Goal: Task Accomplishment & Management: Use online tool/utility

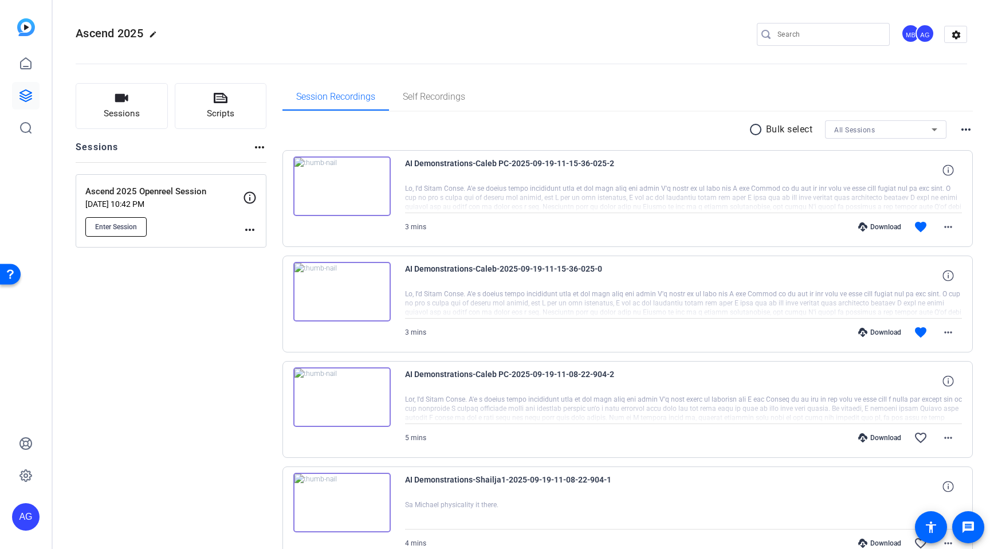
click at [140, 222] on button "Enter Session" at bounding box center [115, 226] width 61 height 19
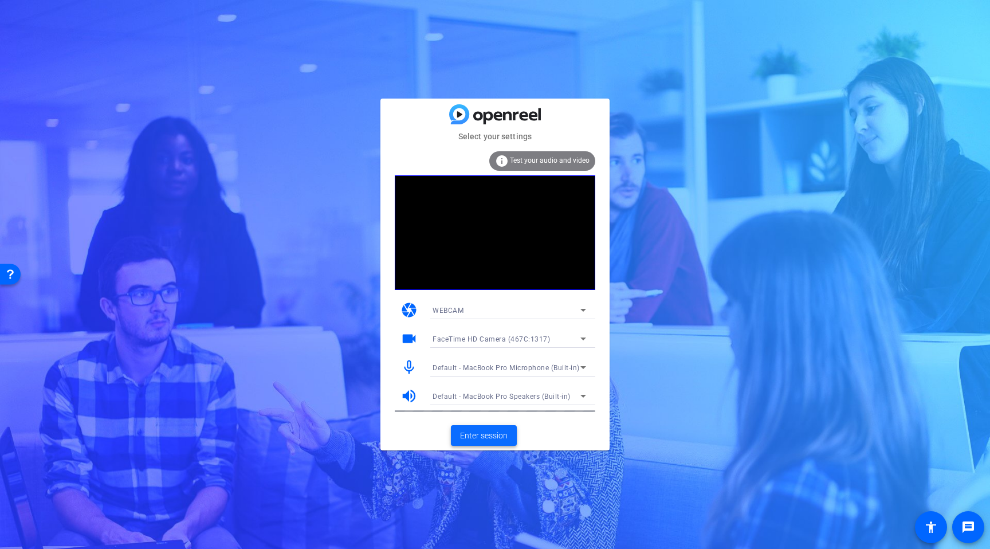
click at [490, 438] on span "Enter session" at bounding box center [484, 436] width 48 height 12
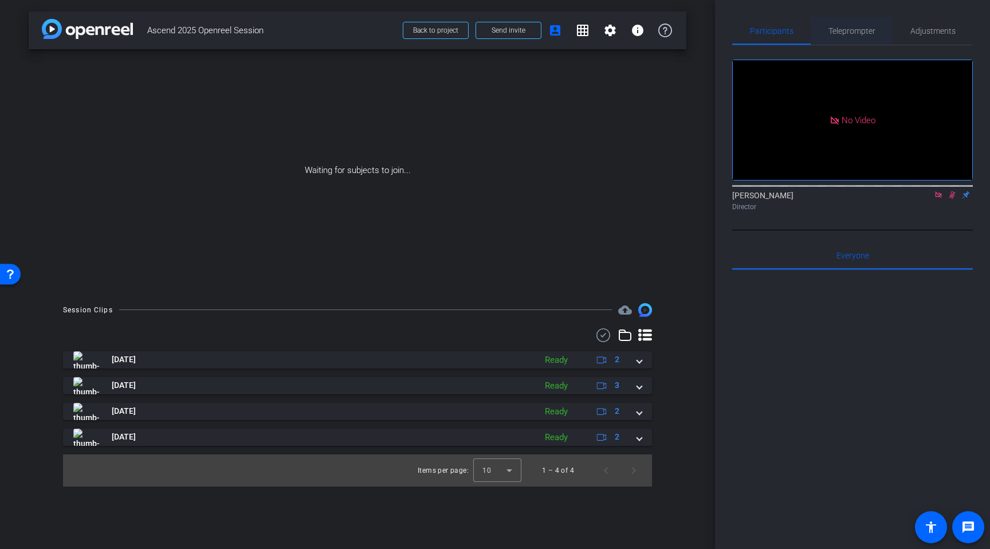
click at [857, 33] on span "Teleprompter" at bounding box center [851, 31] width 47 height 8
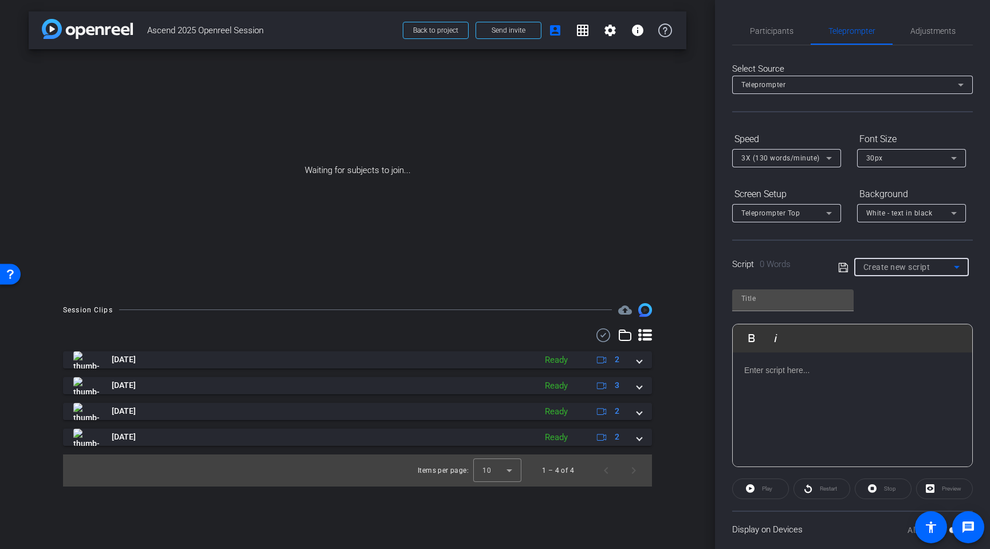
click at [905, 269] on span "Create new script" at bounding box center [896, 266] width 67 height 9
click at [910, 301] on span "Shawn's Script" at bounding box center [905, 308] width 85 height 14
type input "Shawn's Script"
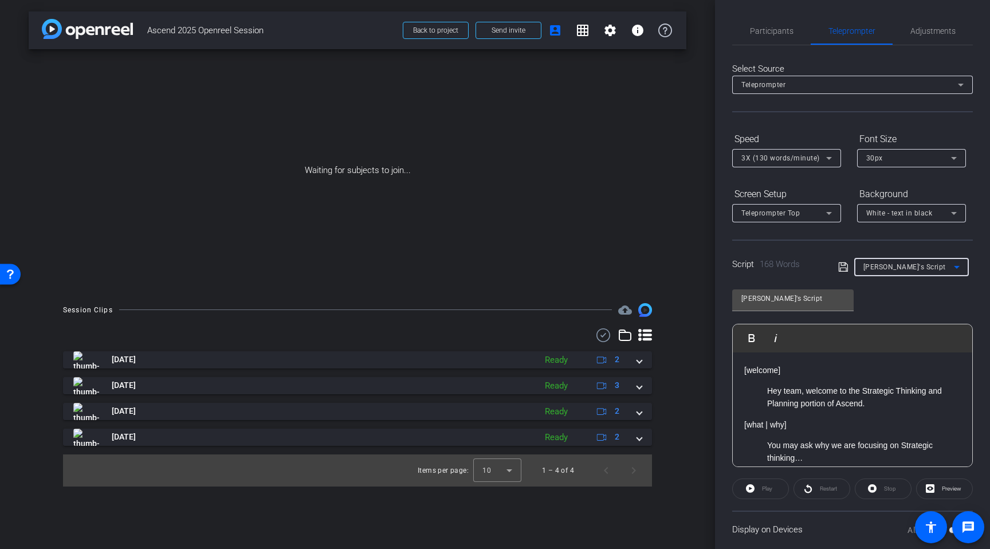
click at [895, 301] on div "Shawn's Script Play Play from this location Play Selected Play and display the …" at bounding box center [852, 374] width 241 height 186
click at [810, 299] on input "Shawn's Script" at bounding box center [792, 299] width 103 height 14
click at [903, 311] on div "Shawn's Script Play Play from this location Play Selected Play and display the …" at bounding box center [852, 374] width 241 height 186
click at [775, 403] on p "Hey team, welcome to the Strategic Thinking and Planning portion of Ascend." at bounding box center [864, 397] width 194 height 26
click at [775, 19] on span "Participants" at bounding box center [772, 31] width 44 height 28
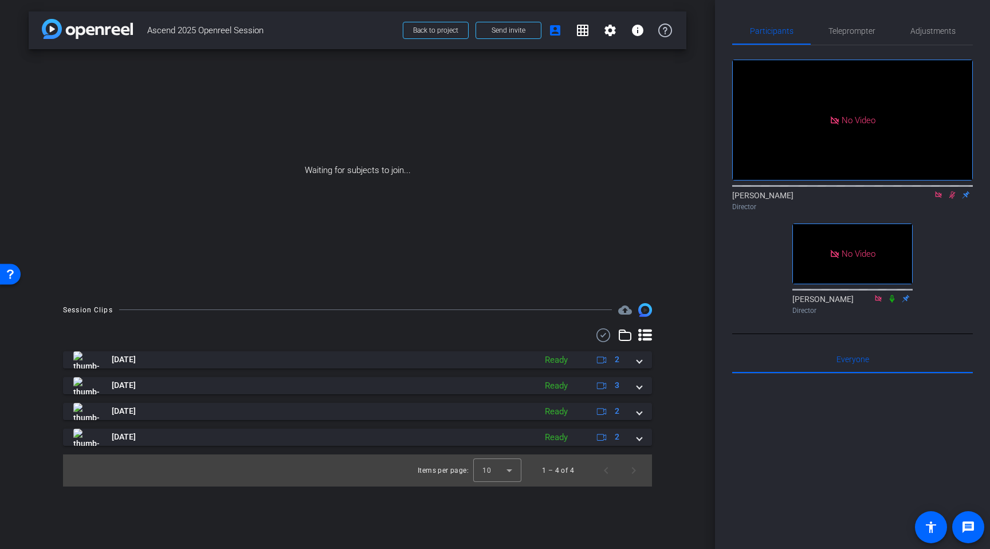
click at [952, 190] on mat-icon at bounding box center [952, 195] width 14 height 10
click at [951, 191] on icon at bounding box center [952, 195] width 9 height 8
click at [952, 190] on mat-icon at bounding box center [952, 195] width 14 height 10
click at [939, 39] on span "Adjustments" at bounding box center [932, 31] width 45 height 28
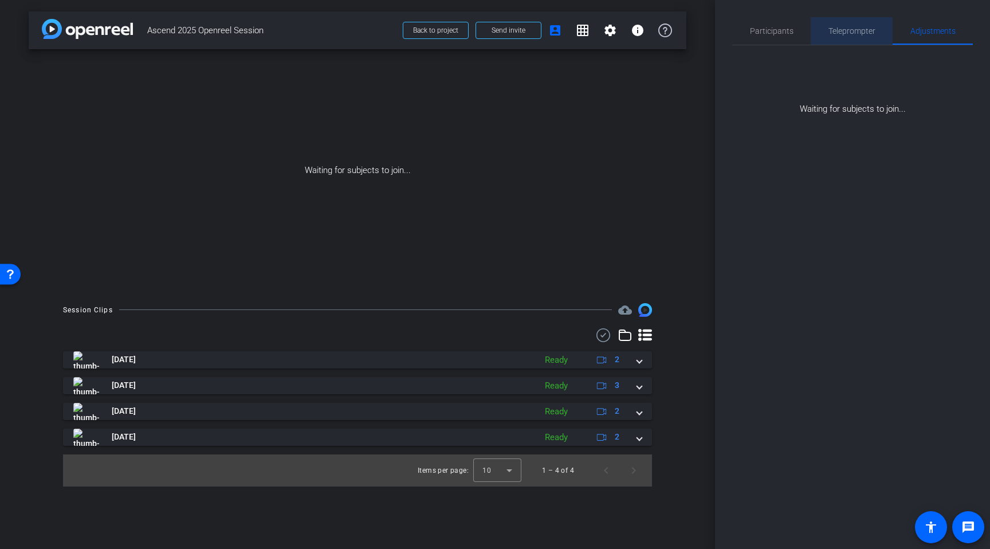
click at [867, 25] on span "Teleprompter" at bounding box center [851, 31] width 47 height 28
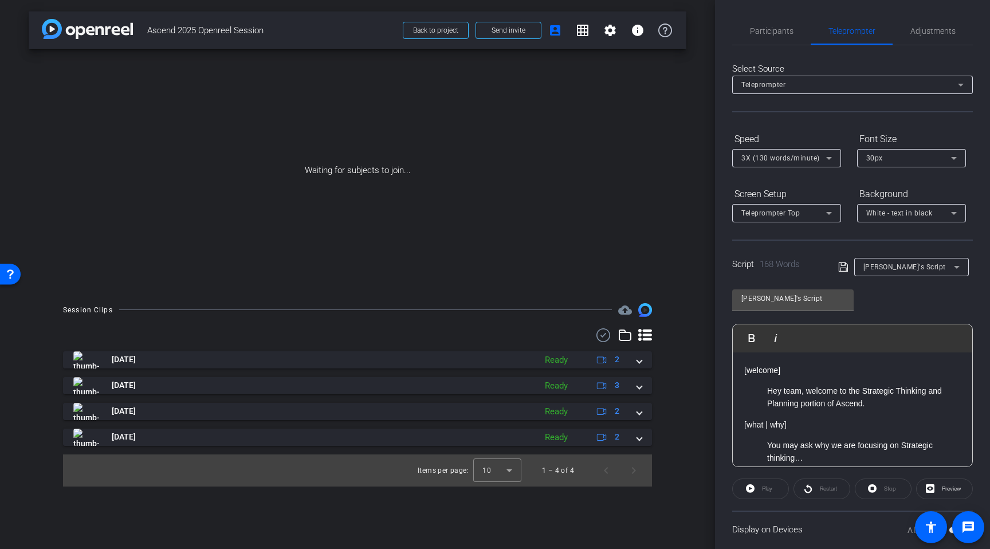
click at [808, 384] on p "Hey team, welcome to the Strategic Thinking and Planning portion of Ascend." at bounding box center [864, 397] width 194 height 26
click at [869, 297] on div "Shawn's Script Play Play from this location Play Selected Play and display the …" at bounding box center [852, 374] width 241 height 186
click at [841, 269] on icon at bounding box center [843, 267] width 10 height 14
click at [823, 306] on div "Shawn's Script" at bounding box center [792, 298] width 103 height 18
click at [882, 316] on div "Shawn's Script Play Play from this location Play Selected Play and display the …" at bounding box center [852, 374] width 241 height 186
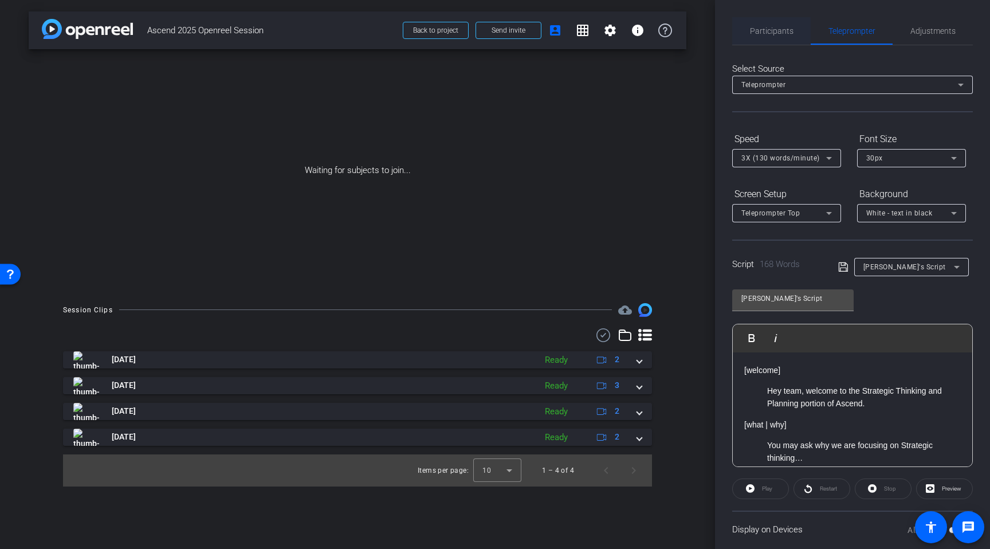
click at [767, 39] on span "Participants" at bounding box center [772, 31] width 44 height 28
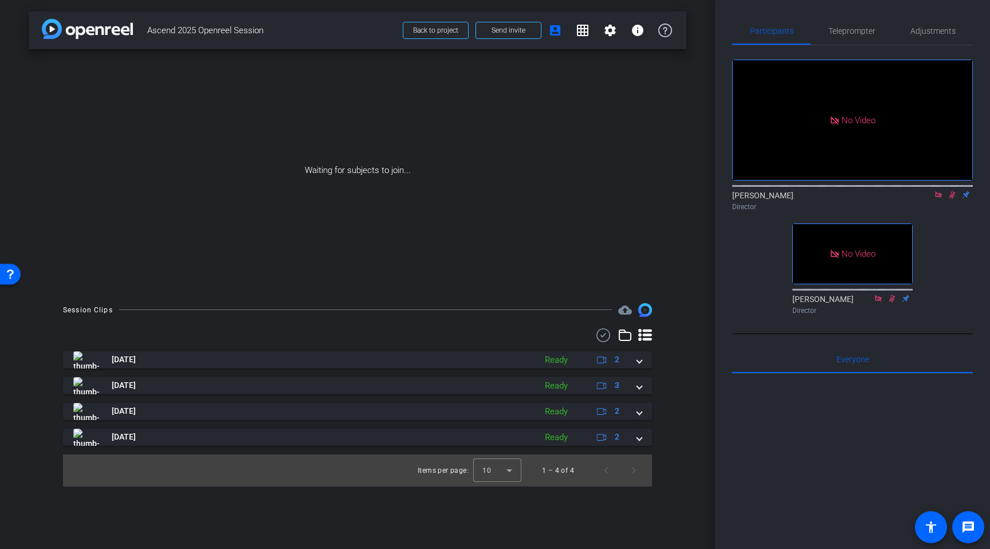
click at [782, 431] on div at bounding box center [852, 516] width 241 height 284
click at [515, 32] on span "Send invite" at bounding box center [509, 30] width 34 height 9
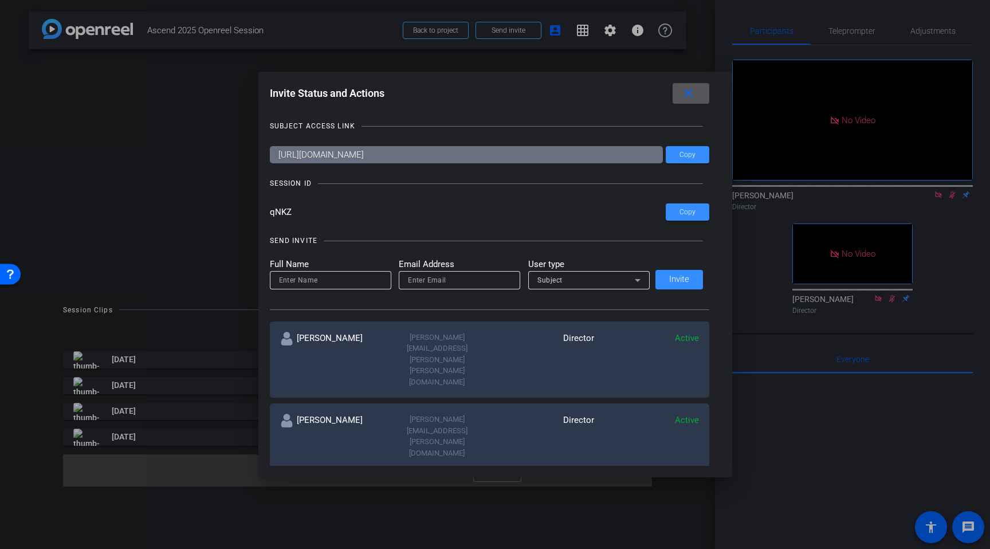
click at [688, 92] on mat-icon "close" at bounding box center [688, 94] width 14 height 14
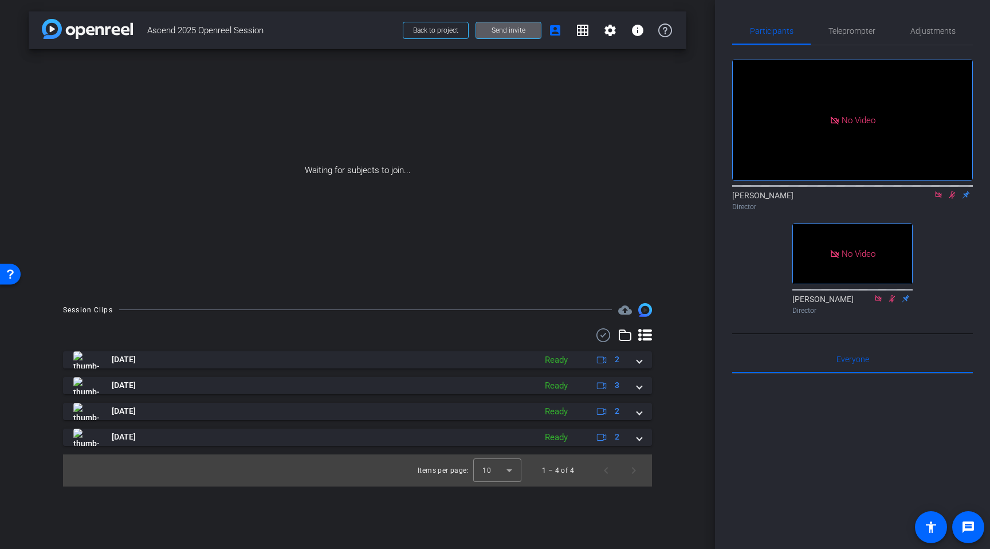
click at [953, 191] on icon at bounding box center [952, 194] width 6 height 7
click at [701, 307] on div "arrow_back Ascend 2025 Openreel Session Back to project Send invite account_box…" at bounding box center [357, 274] width 715 height 549
click at [953, 191] on icon at bounding box center [952, 195] width 9 height 8
click at [861, 23] on span "Teleprompter" at bounding box center [851, 31] width 47 height 28
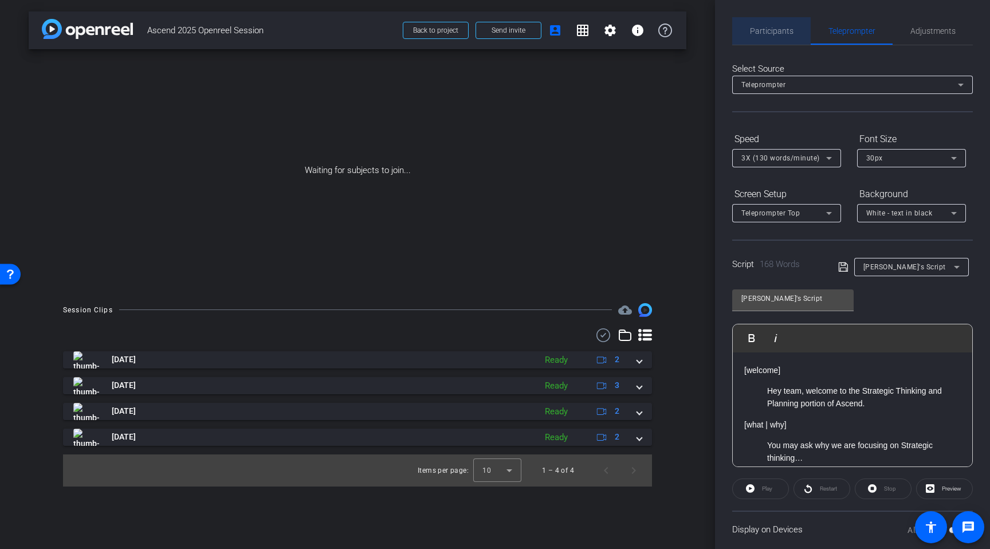
click at [788, 33] on span "Participants" at bounding box center [772, 31] width 44 height 8
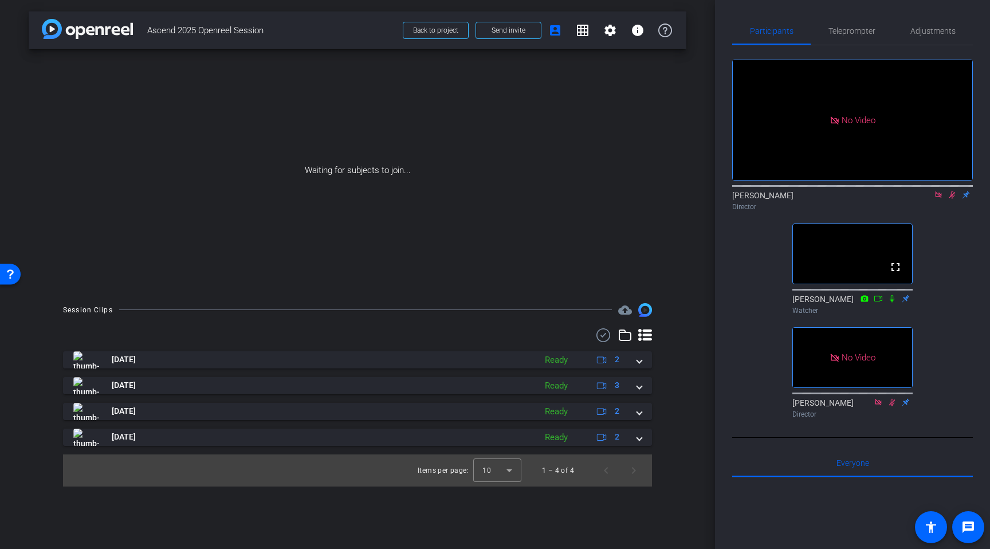
click at [951, 191] on icon at bounding box center [952, 195] width 9 height 8
click at [952, 191] on icon at bounding box center [952, 195] width 9 height 8
click at [981, 194] on div "Participants Teleprompter Adjustments No Video Adam Garcia Director No Video Ka…" at bounding box center [852, 274] width 275 height 549
click at [953, 191] on icon at bounding box center [952, 194] width 6 height 7
click at [952, 191] on icon at bounding box center [952, 195] width 9 height 8
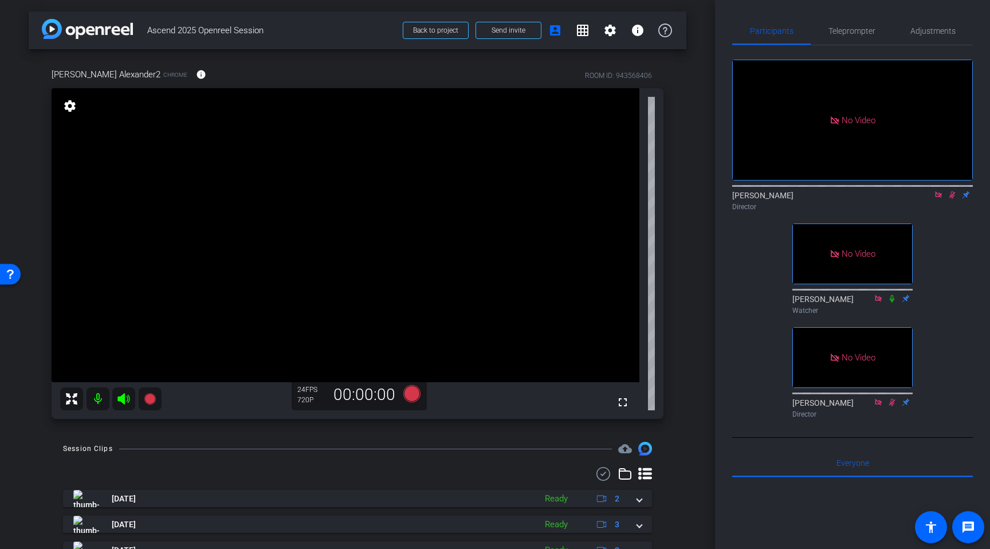
click at [954, 191] on icon at bounding box center [952, 195] width 9 height 8
click at [691, 246] on div "arrow_back Ascend 2025 Openreel Session Back to project Send invite account_box…" at bounding box center [357, 274] width 715 height 549
click at [820, 202] on div "Director" at bounding box center [852, 207] width 241 height 10
click at [940, 19] on span "Adjustments" at bounding box center [932, 31] width 45 height 28
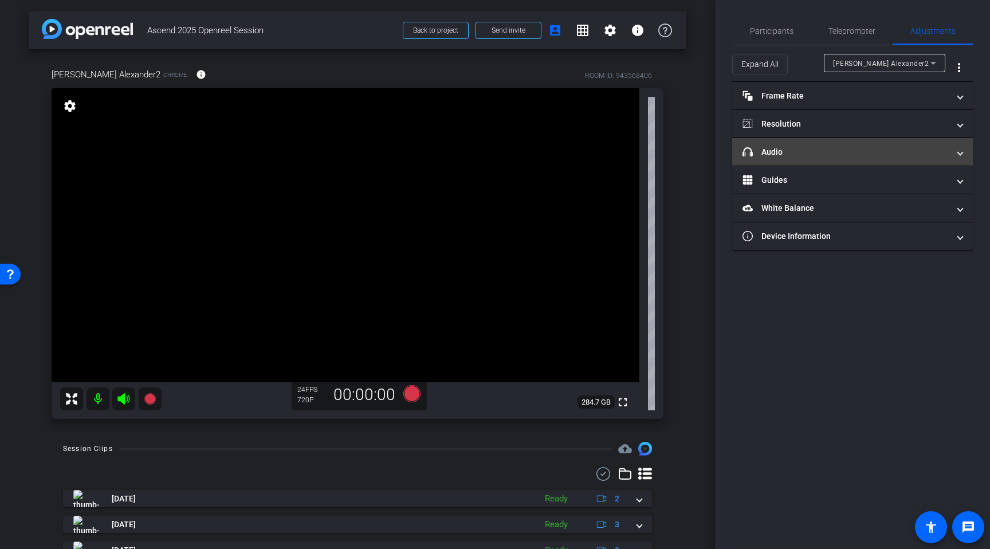
click at [823, 156] on mat-panel-title "headphone icon Audio" at bounding box center [846, 152] width 206 height 12
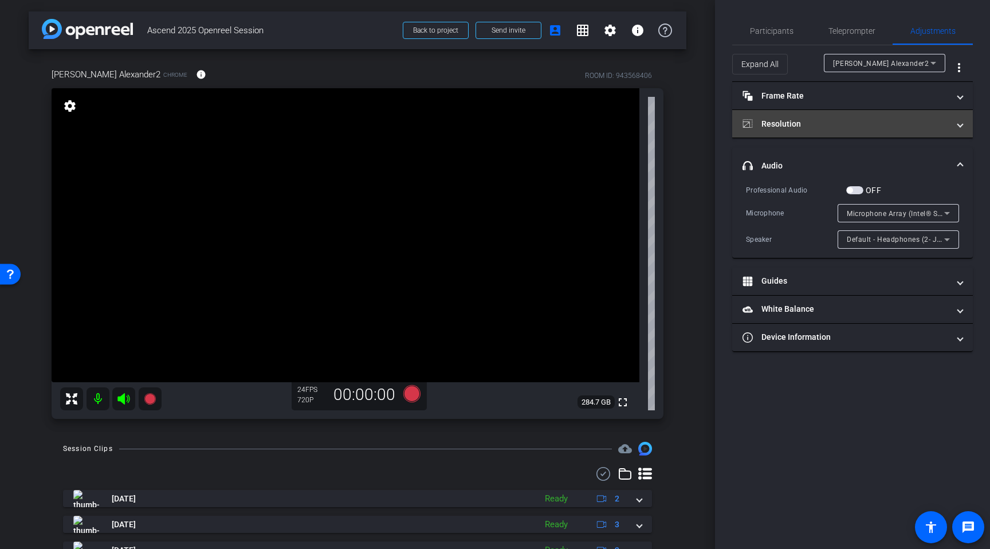
click at [809, 119] on mat-panel-title "Resolution" at bounding box center [846, 124] width 206 height 12
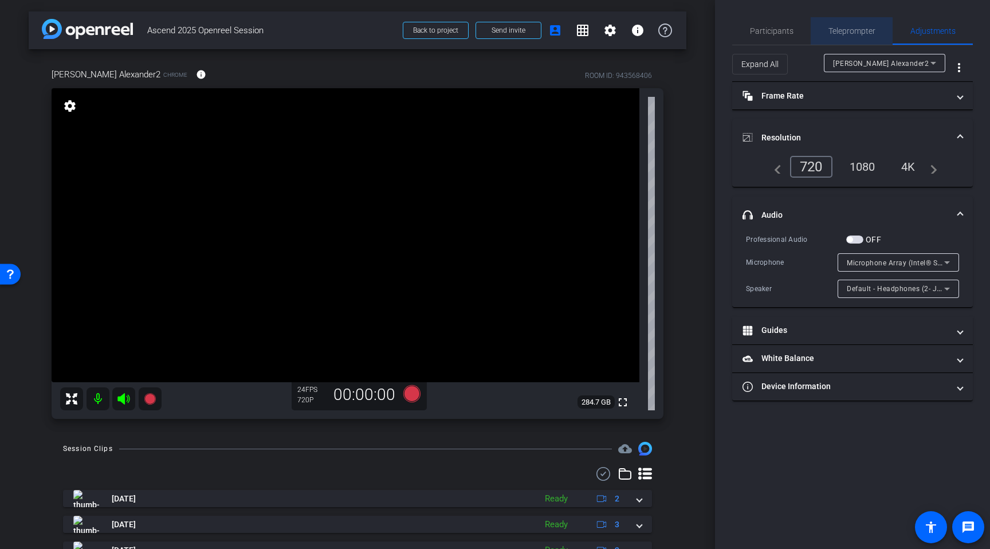
click at [851, 27] on span "Teleprompter" at bounding box center [851, 31] width 47 height 8
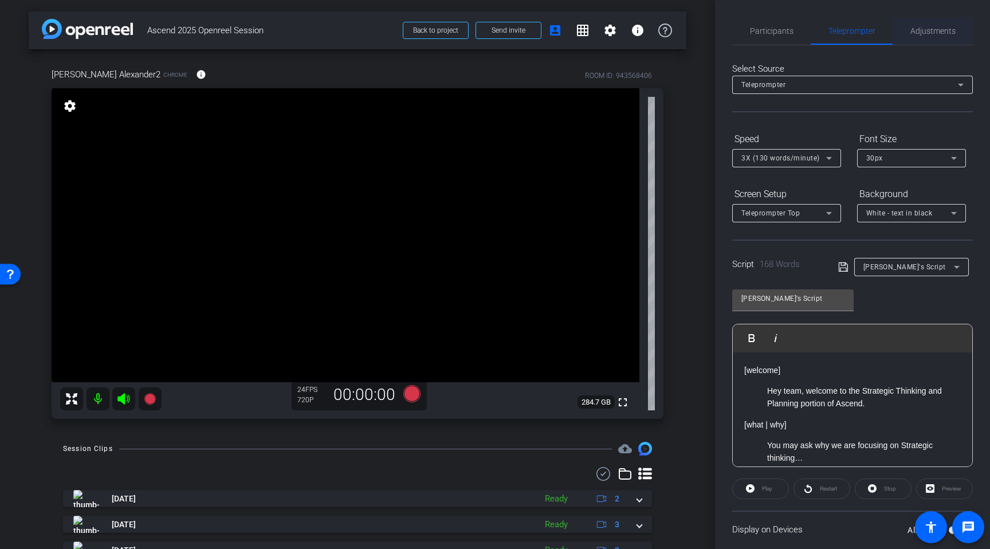
click at [924, 36] on span "Adjustments" at bounding box center [932, 31] width 45 height 28
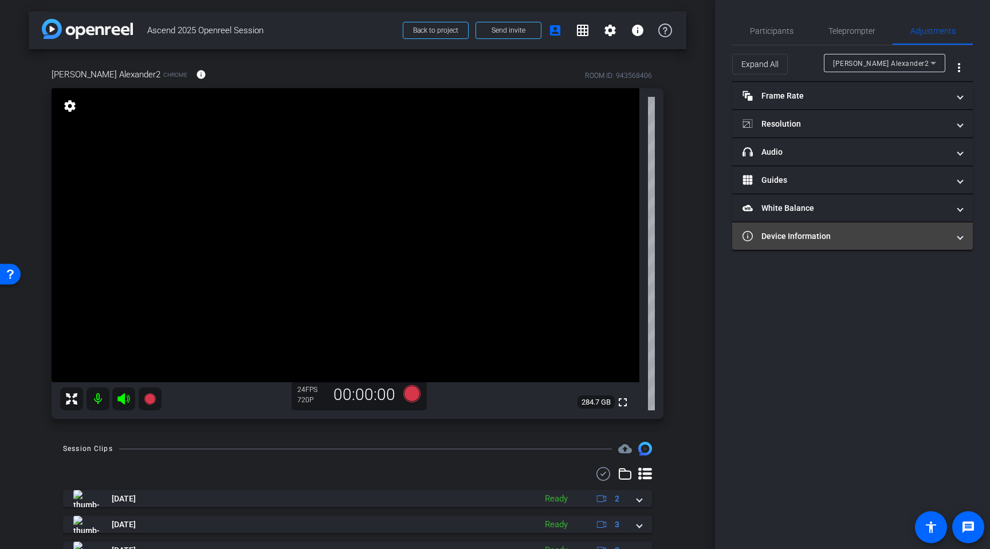
click at [833, 240] on mat-panel-title "Device Information" at bounding box center [846, 236] width 206 height 12
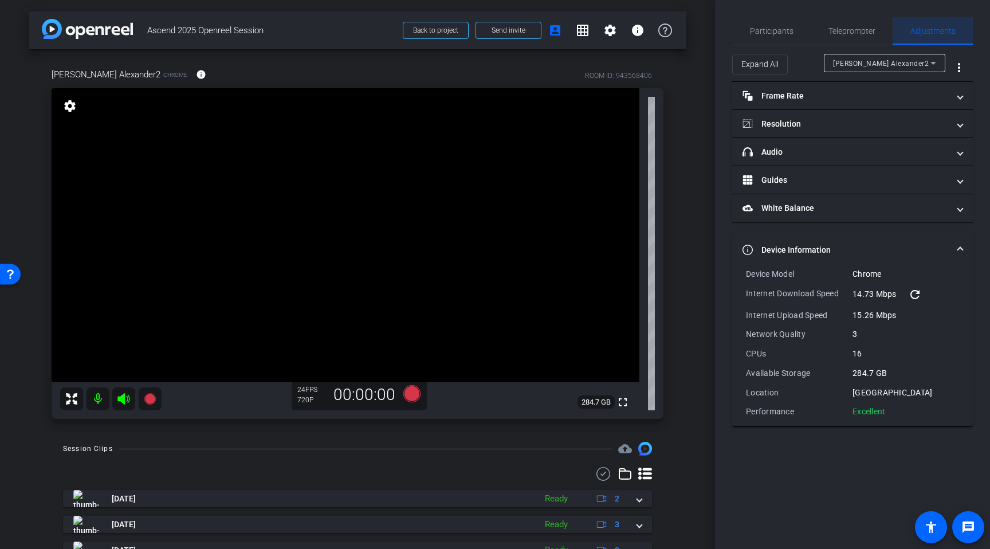
click at [931, 33] on span "Adjustments" at bounding box center [932, 31] width 45 height 8
click at [788, 32] on span "Participants" at bounding box center [772, 31] width 44 height 8
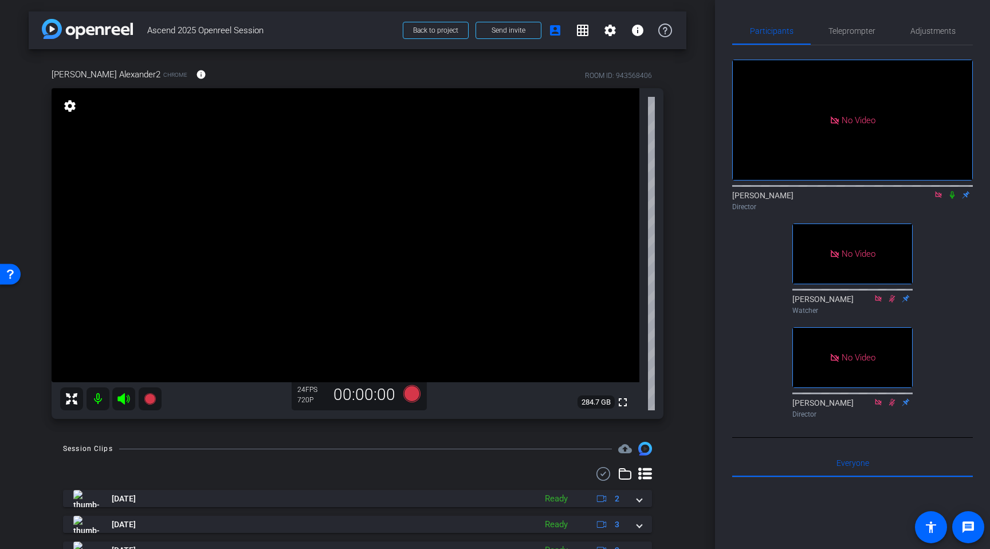
click at [99, 403] on mat-icon at bounding box center [98, 398] width 23 height 23
click at [112, 399] on mat-icon at bounding box center [123, 398] width 23 height 23
click at [127, 400] on icon at bounding box center [123, 398] width 12 height 11
click at [96, 402] on mat-icon at bounding box center [98, 398] width 23 height 23
click at [121, 400] on icon at bounding box center [124, 399] width 14 height 14
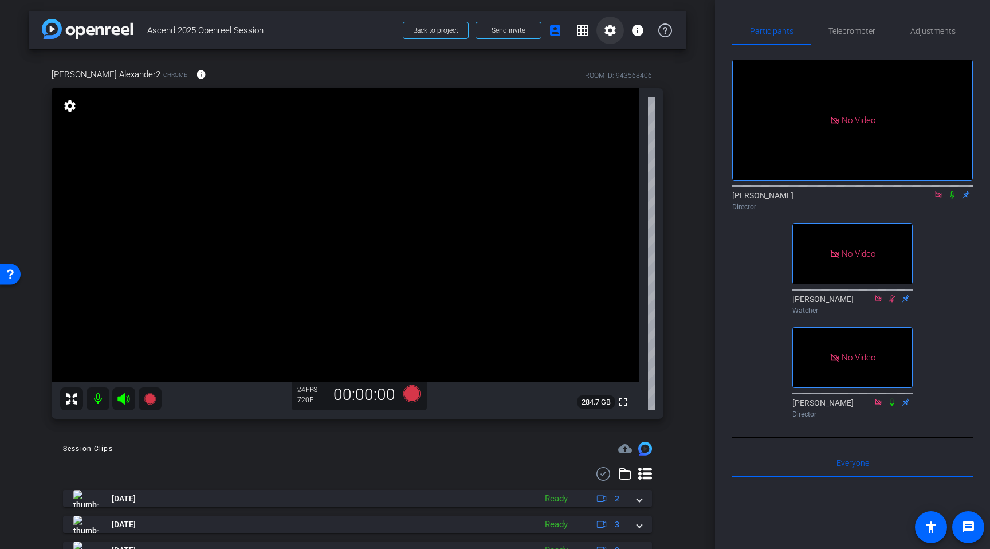
click at [612, 28] on mat-icon "settings" at bounding box center [610, 30] width 14 height 14
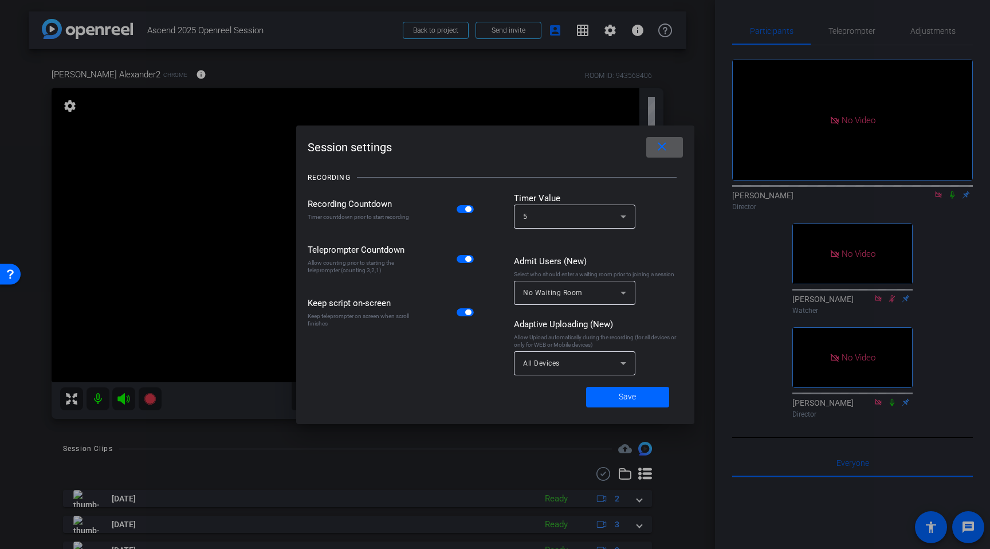
click at [678, 147] on span at bounding box center [664, 147] width 37 height 28
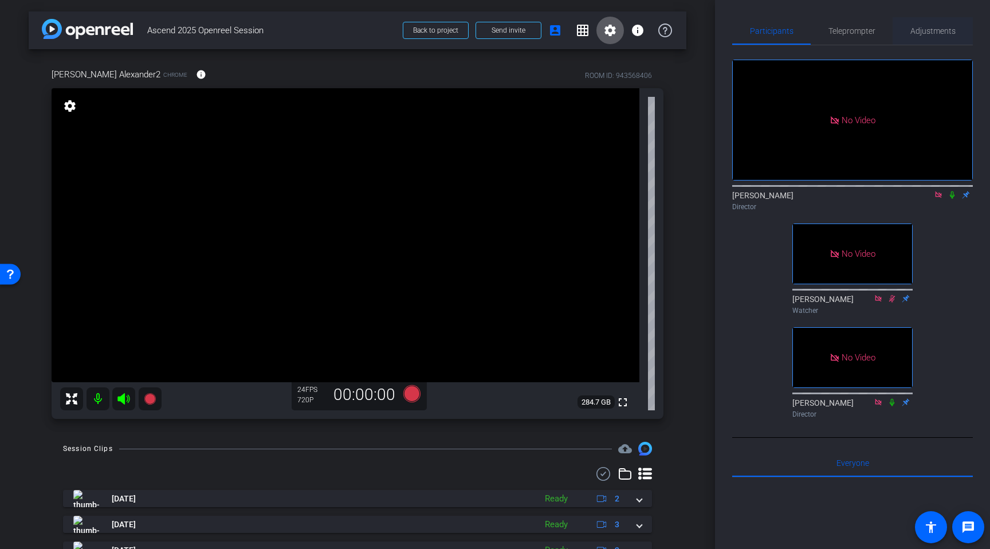
click at [930, 39] on span "Adjustments" at bounding box center [932, 31] width 45 height 28
click at [930, 38] on span "Adjustments" at bounding box center [932, 31] width 45 height 28
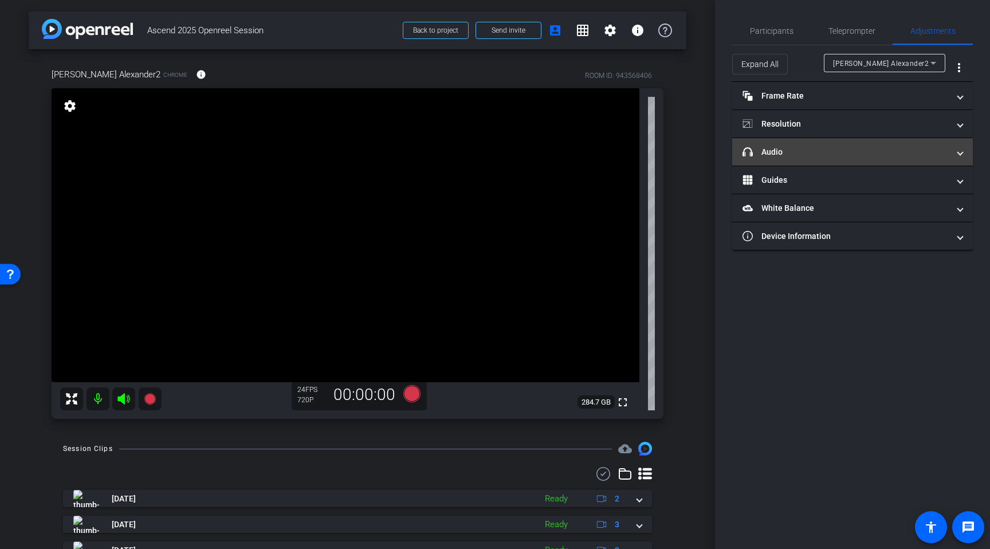
click at [795, 149] on mat-panel-title "headphone icon Audio" at bounding box center [846, 152] width 206 height 12
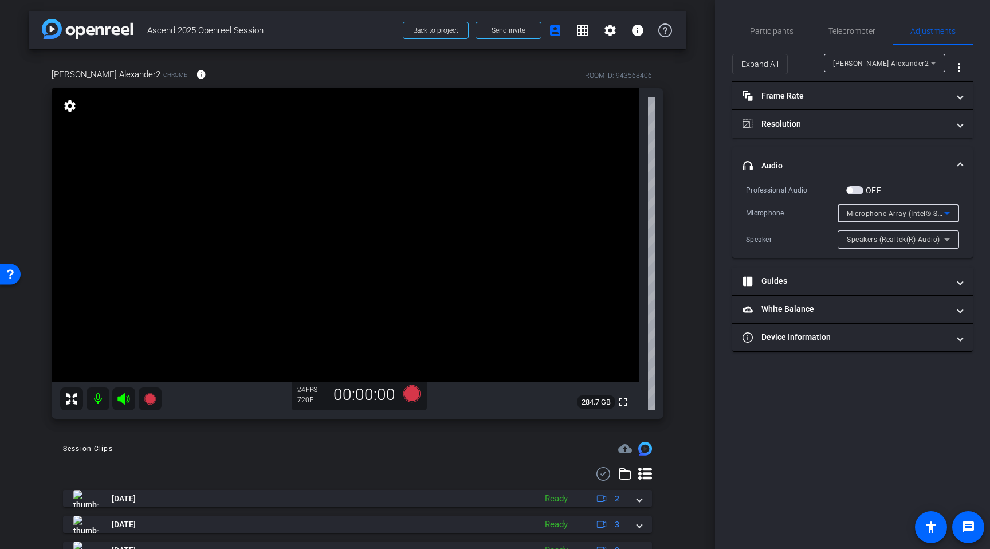
click at [854, 210] on span "Microphone Array (Intel® Smart Sound Technology for Digital Microphones)" at bounding box center [974, 213] width 254 height 9
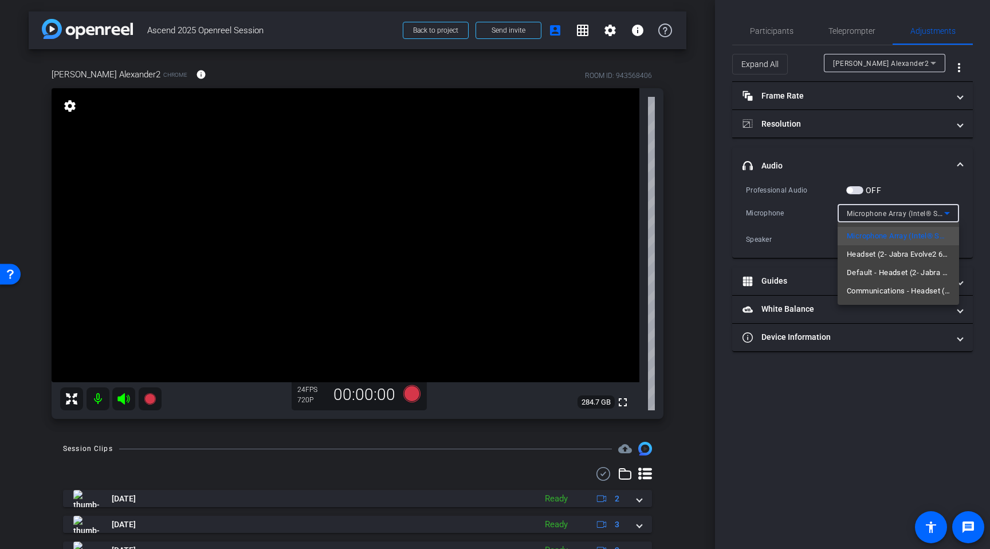
click at [803, 218] on div at bounding box center [495, 274] width 990 height 549
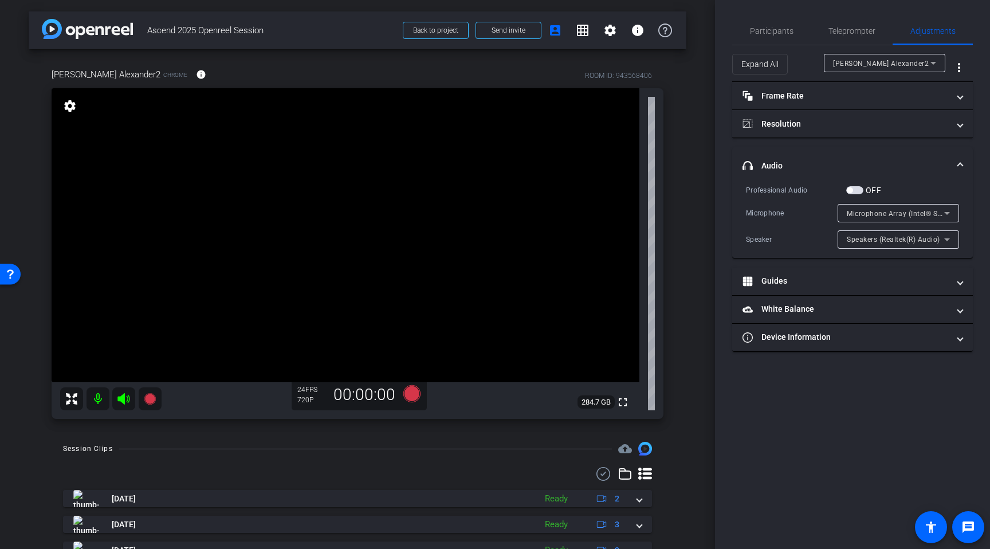
click at [857, 227] on div at bounding box center [898, 228] width 121 height 13
click at [865, 240] on span "Speakers (Realtek(R) Audio)" at bounding box center [893, 239] width 93 height 8
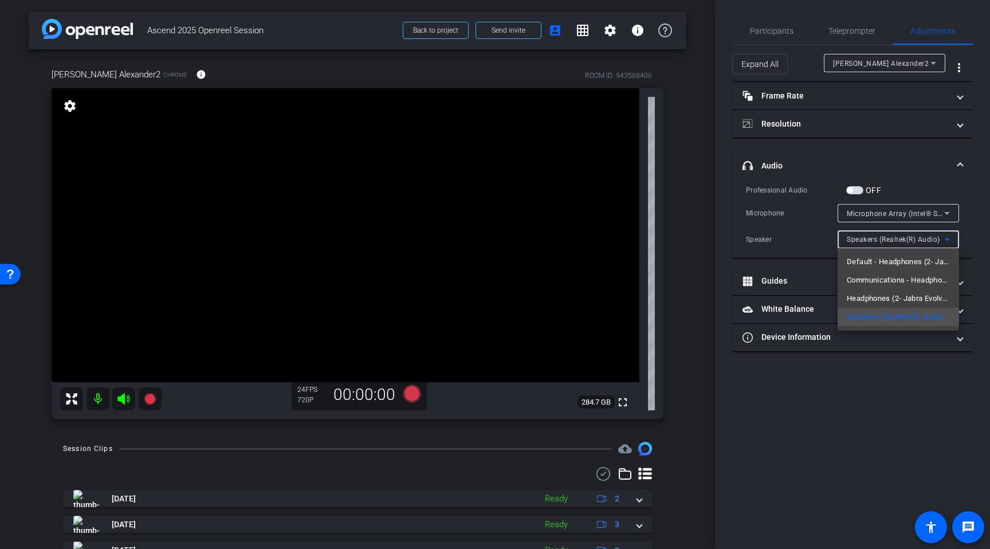
click at [867, 395] on div at bounding box center [495, 274] width 990 height 549
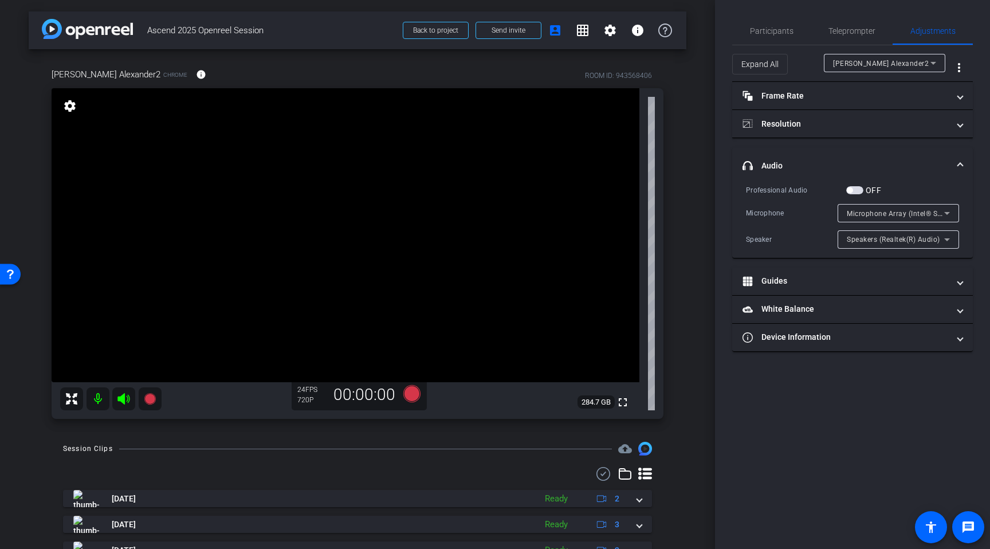
click at [884, 238] on span "Speakers (Realtek(R) Audio)" at bounding box center [893, 239] width 93 height 8
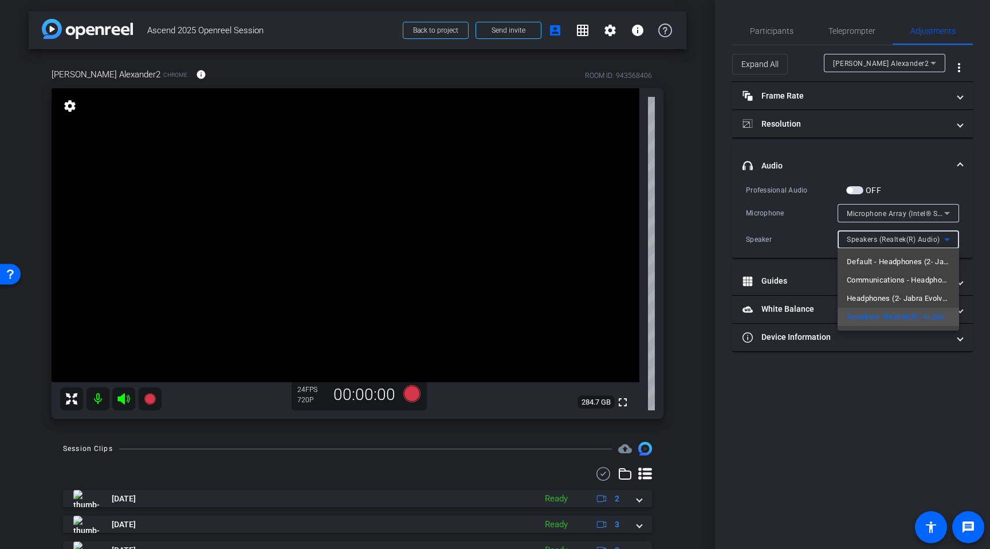
click at [868, 394] on div at bounding box center [495, 274] width 990 height 549
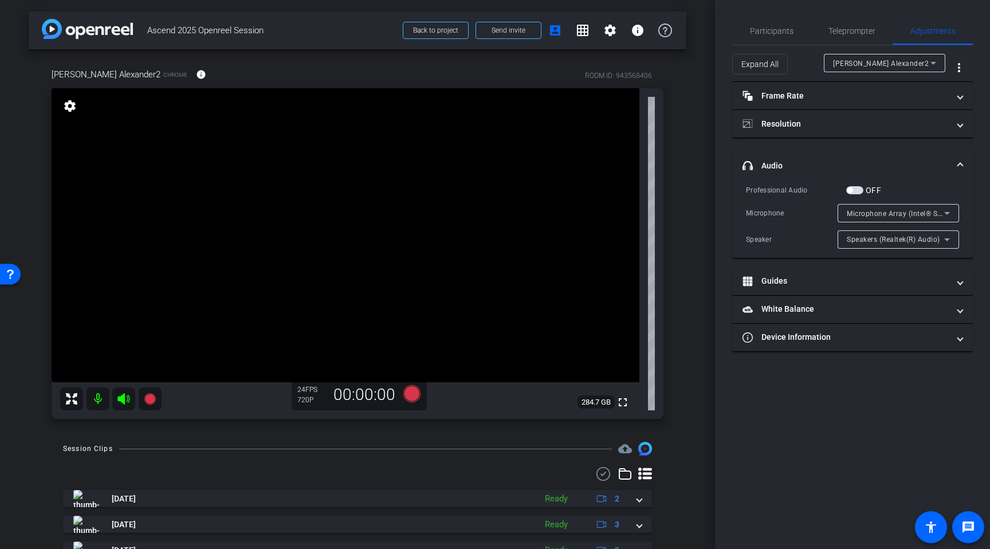
click at [856, 236] on span "Speakers (Realtek(R) Audio)" at bounding box center [893, 239] width 93 height 8
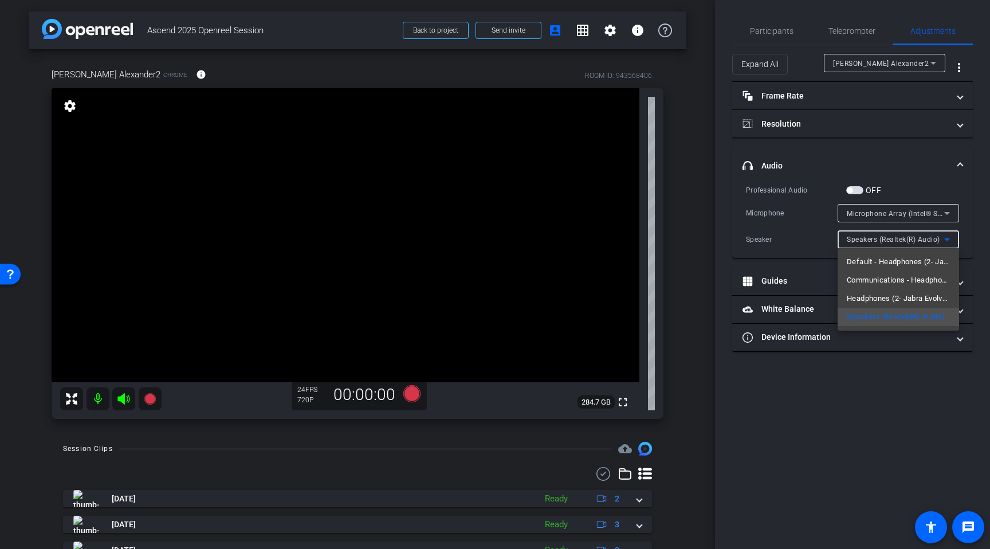
click at [813, 236] on div at bounding box center [495, 274] width 990 height 549
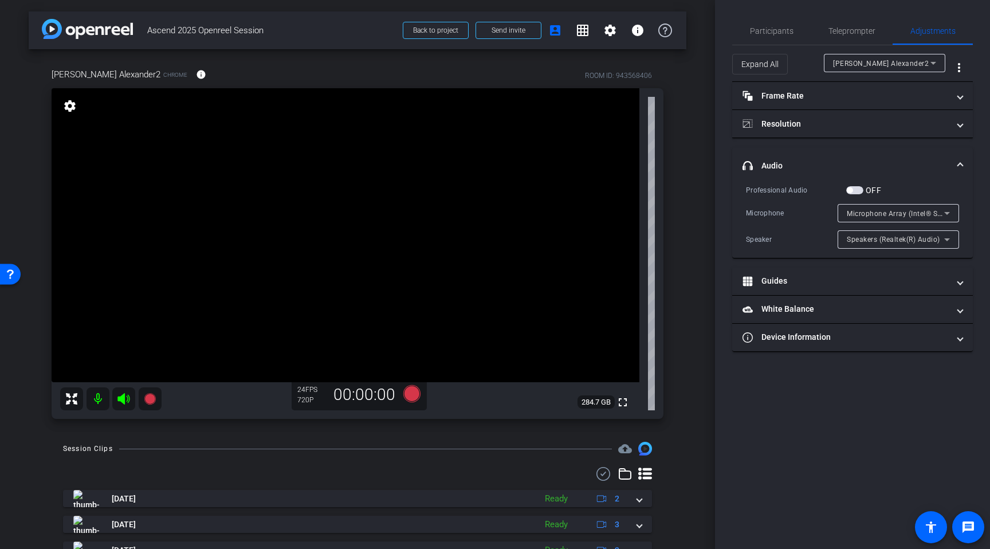
click at [846, 239] on div "Speakers (Realtek(R) Audio)" at bounding box center [898, 239] width 121 height 18
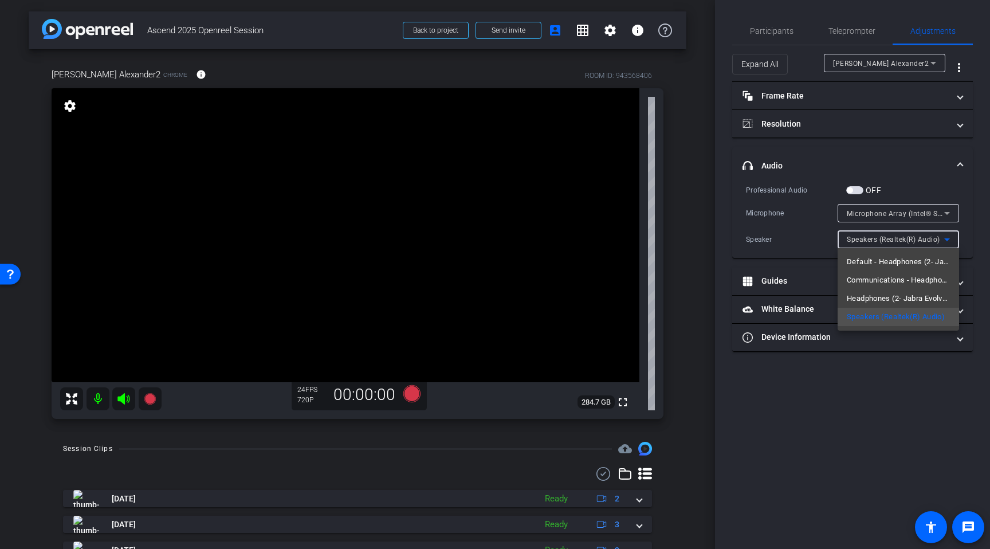
click at [814, 238] on div at bounding box center [495, 274] width 990 height 549
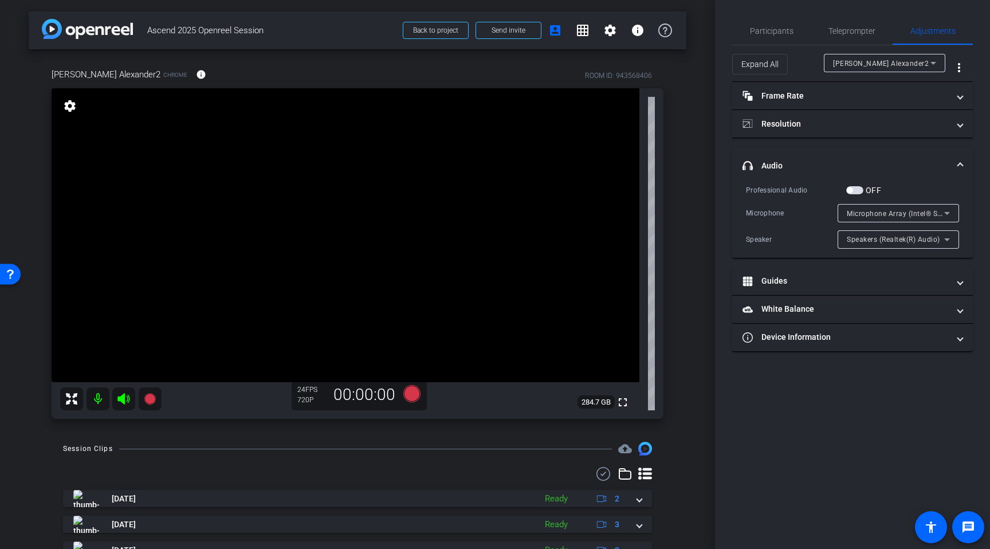
click at [858, 242] on span "Speakers (Realtek(R) Audio)" at bounding box center [893, 239] width 93 height 8
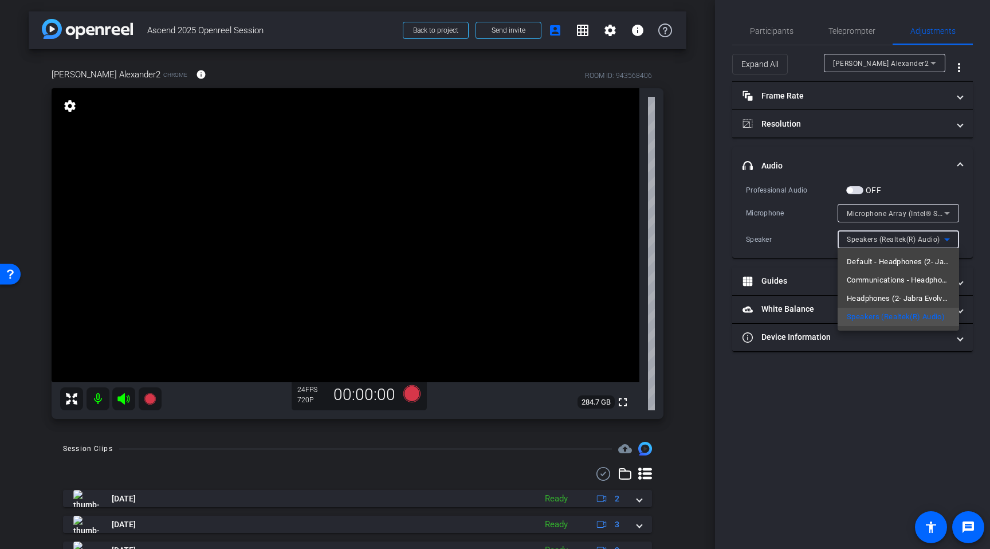
click at [851, 373] on div at bounding box center [495, 274] width 990 height 549
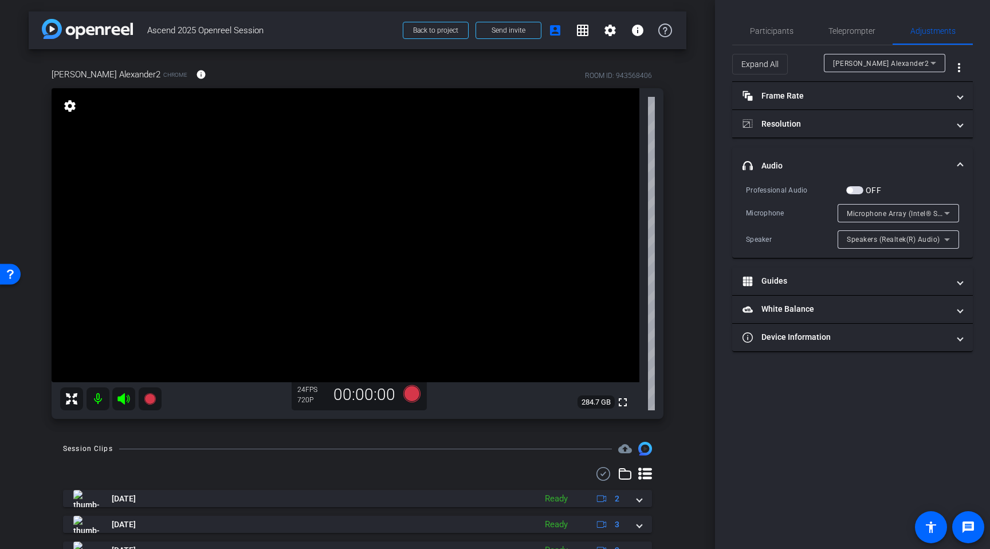
click at [872, 215] on span "Microphone Array (Intel® Smart Sound Technology for Digital Microphones)" at bounding box center [974, 213] width 254 height 9
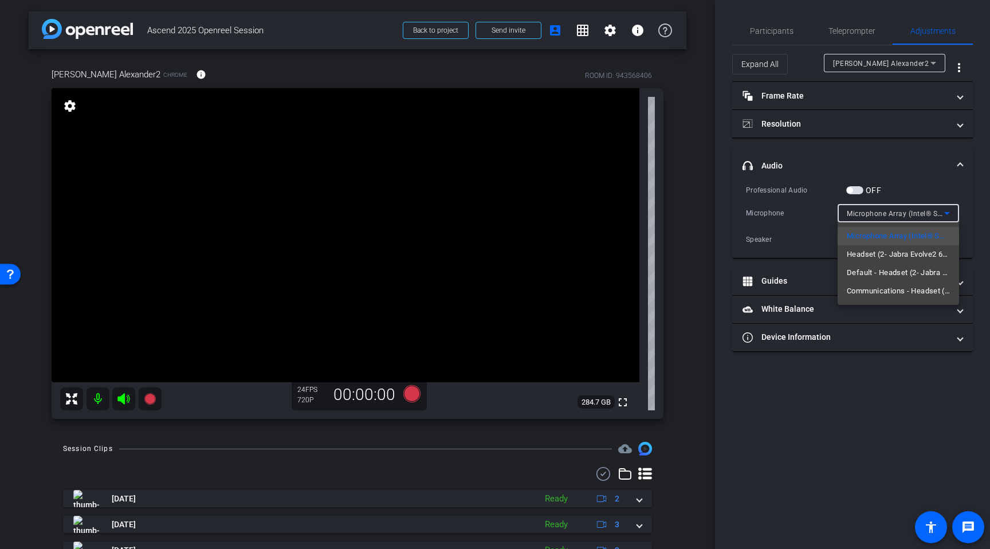
click at [859, 401] on div at bounding box center [495, 274] width 990 height 549
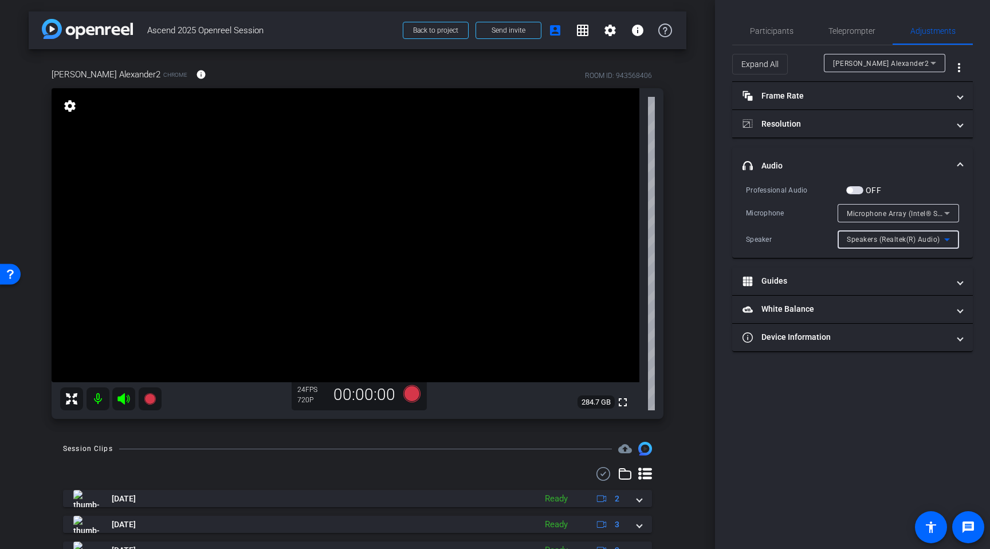
click at [892, 234] on div "Speakers (Realtek(R) Audio)" at bounding box center [895, 239] width 97 height 14
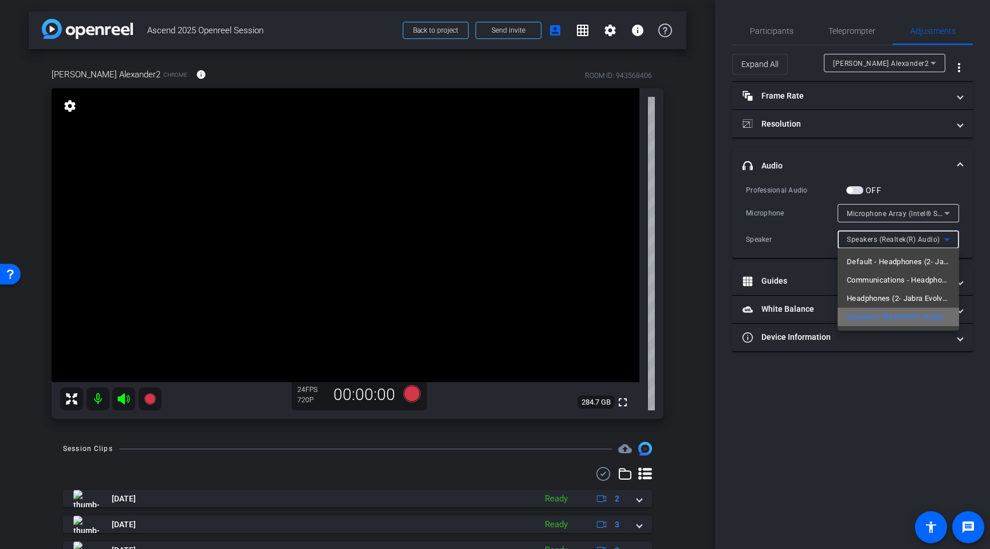
click at [885, 315] on span "Speakers (Realtek(R) Audio)" at bounding box center [896, 317] width 98 height 14
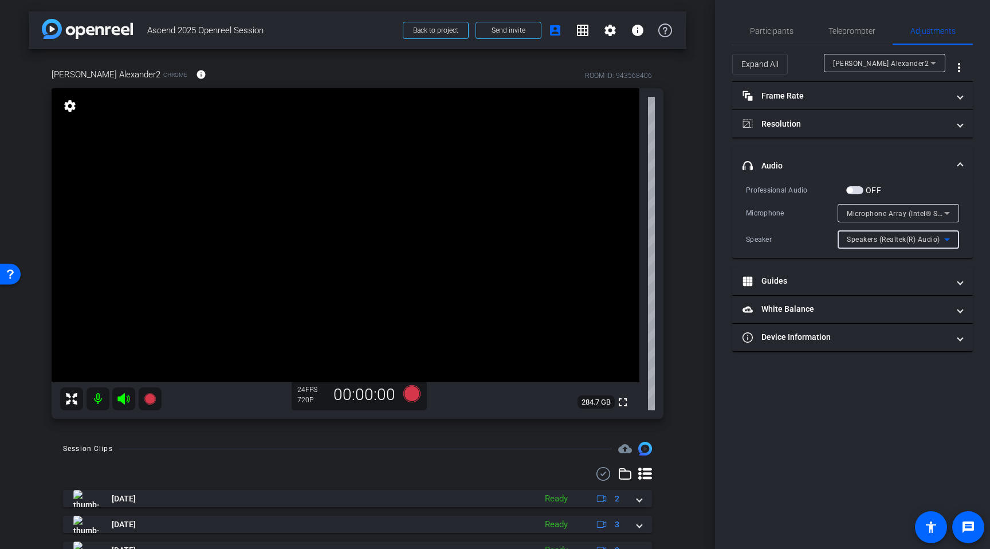
click at [877, 231] on div "Speakers (Realtek(R) Audio)" at bounding box center [898, 239] width 103 height 18
click at [843, 427] on div at bounding box center [495, 274] width 990 height 549
click at [859, 245] on div "Speakers (Realtek(R) Audio)" at bounding box center [895, 239] width 97 height 14
click at [835, 410] on div at bounding box center [495, 274] width 990 height 549
click at [780, 34] on span "Participants" at bounding box center [772, 31] width 44 height 8
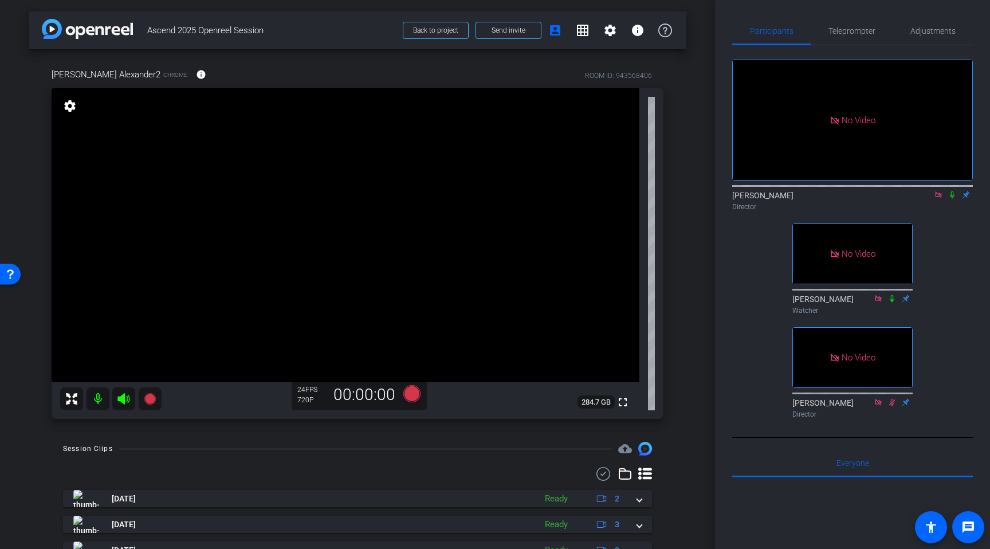
click at [358, 397] on div "00:00:00" at bounding box center [364, 394] width 77 height 19
click at [906, 29] on div "Adjustments" at bounding box center [933, 31] width 80 height 28
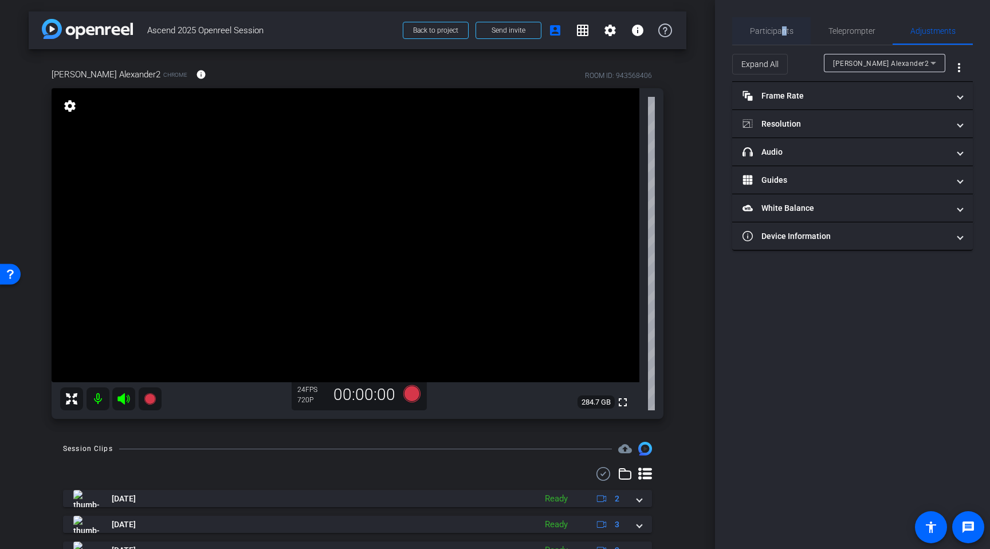
click at [783, 30] on span "Participants" at bounding box center [772, 31] width 44 height 8
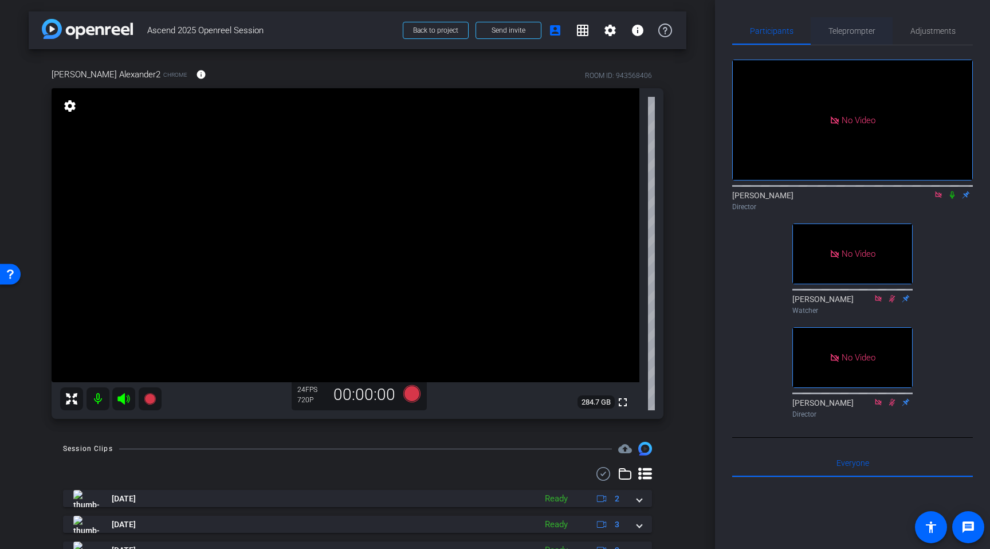
click at [854, 35] on span "Teleprompter" at bounding box center [851, 31] width 47 height 8
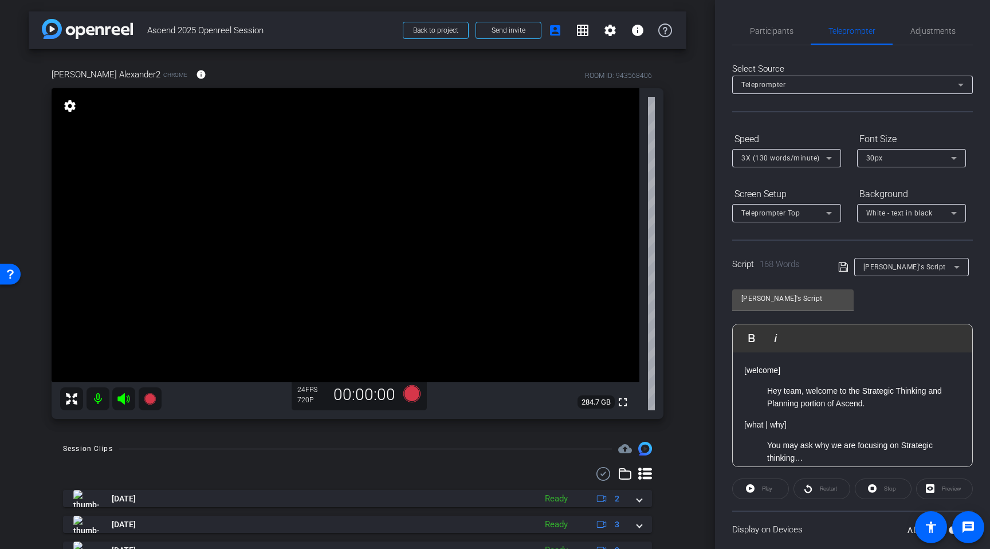
click at [832, 419] on p "[what | why]" at bounding box center [852, 424] width 217 height 13
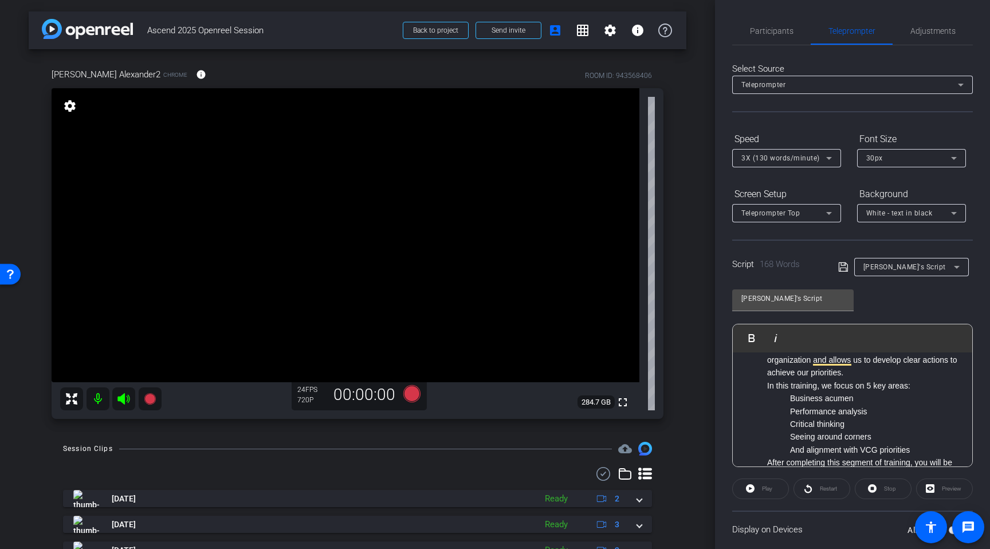
scroll to position [167, 0]
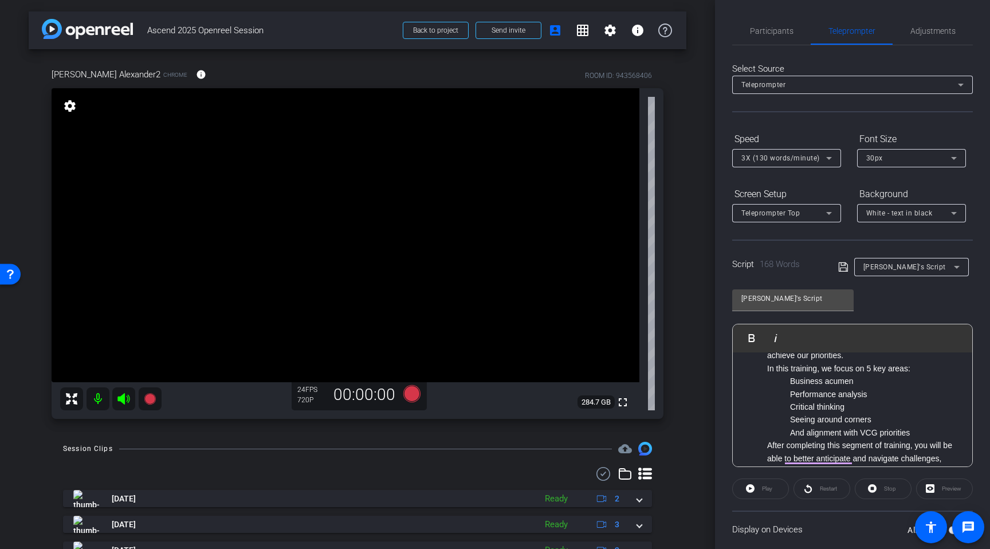
click at [951, 534] on div "All Devices" at bounding box center [937, 529] width 58 height 11
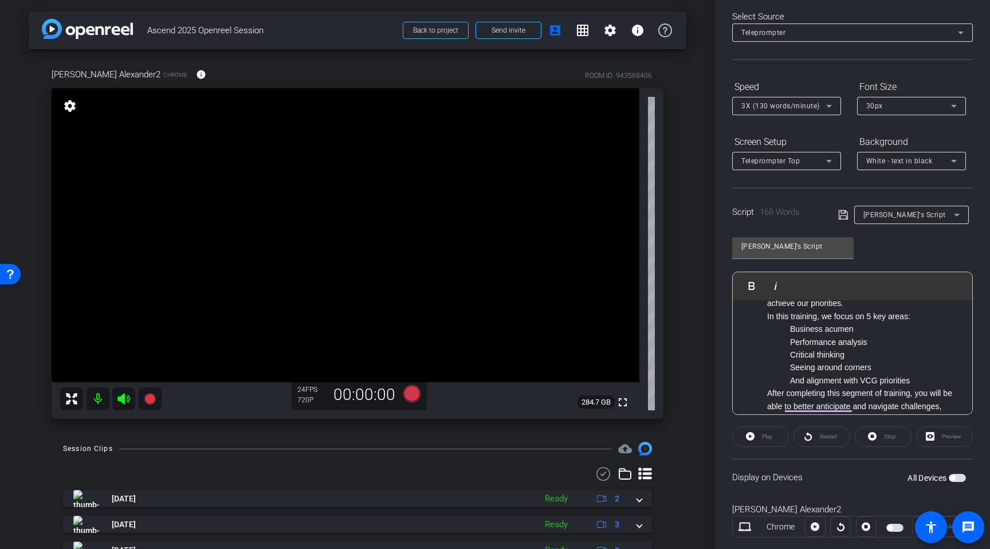
scroll to position [77, 0]
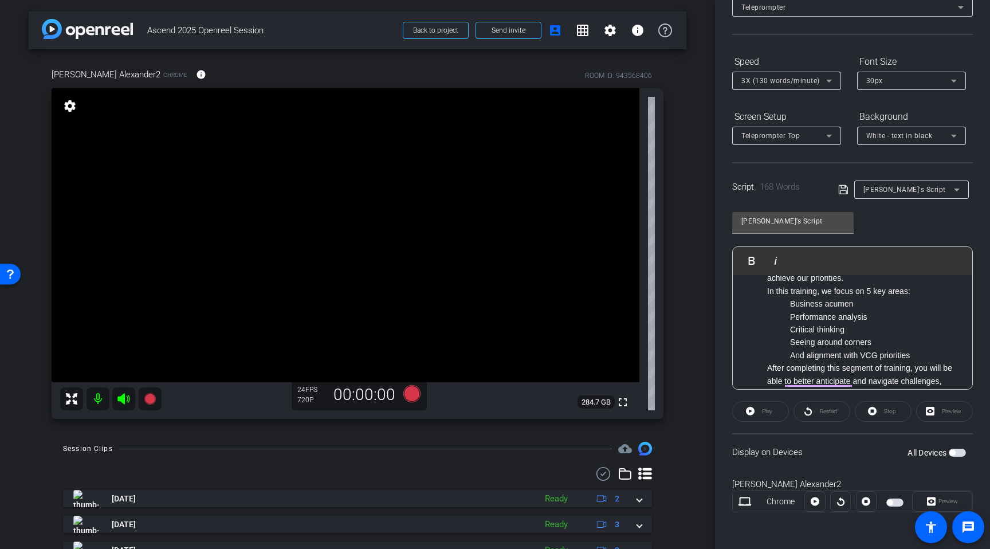
click at [898, 505] on span "button" at bounding box center [894, 502] width 17 height 8
click at [772, 410] on span at bounding box center [761, 412] width 56 height 28
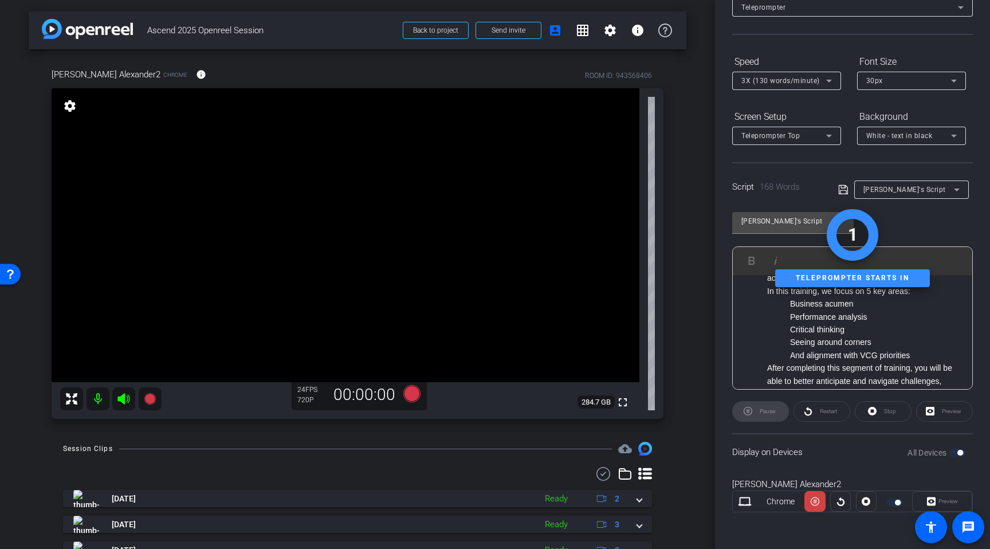
click at [882, 410] on div "Stop" at bounding box center [883, 411] width 57 height 21
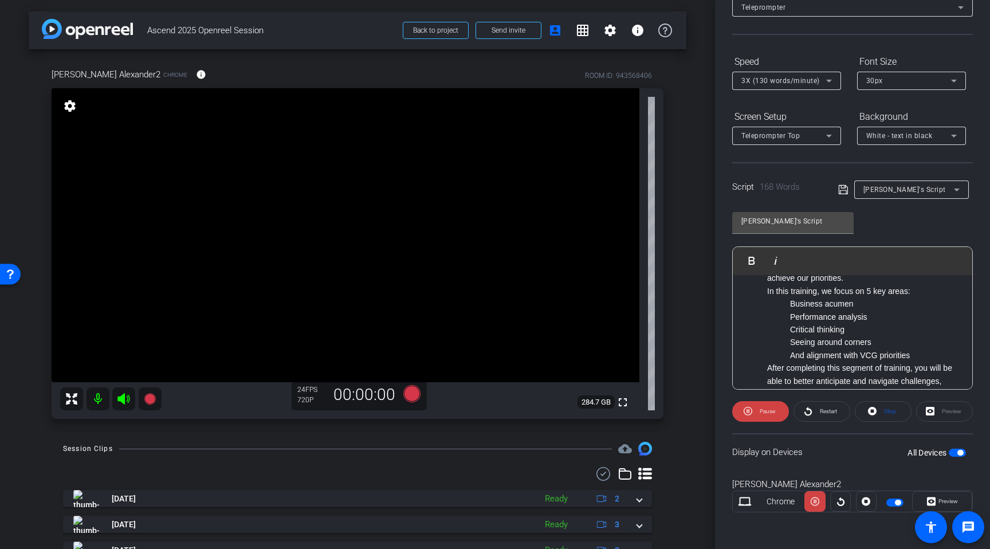
click at [882, 410] on span "Stop" at bounding box center [888, 411] width 15 height 16
click at [771, 414] on span "Play" at bounding box center [765, 411] width 13 height 16
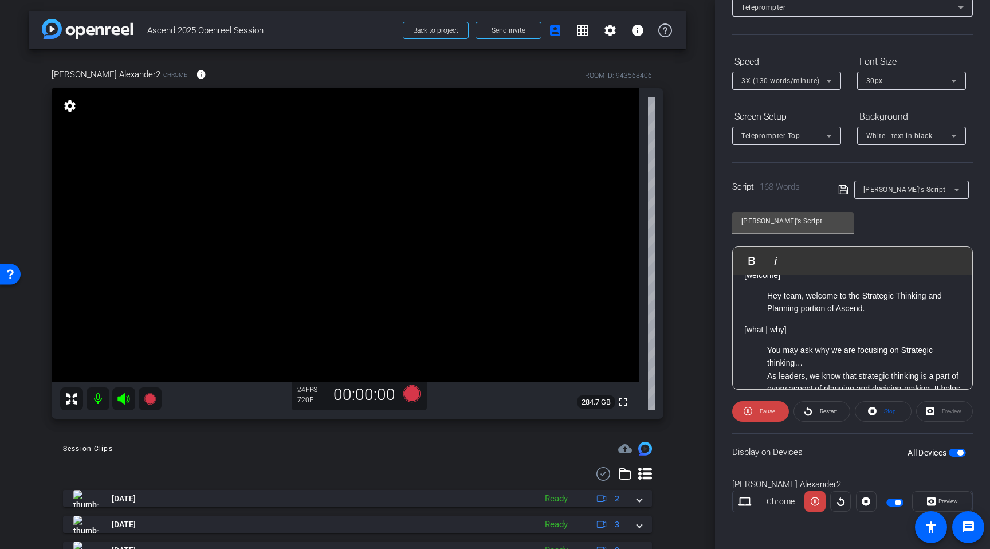
scroll to position [40, 0]
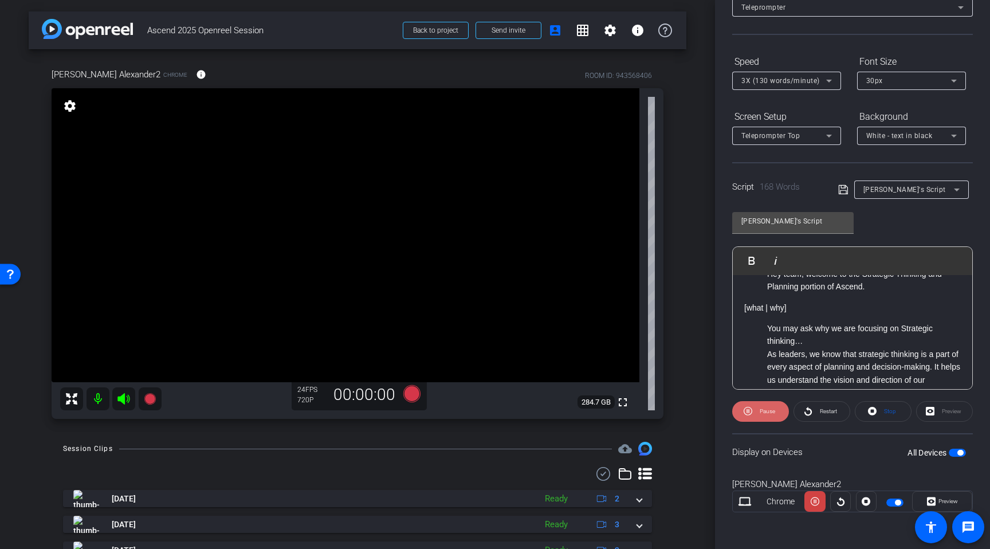
click at [762, 413] on span "Pause" at bounding box center [767, 411] width 15 height 6
click at [773, 87] on div "3X (130 words/minute)" at bounding box center [783, 80] width 85 height 14
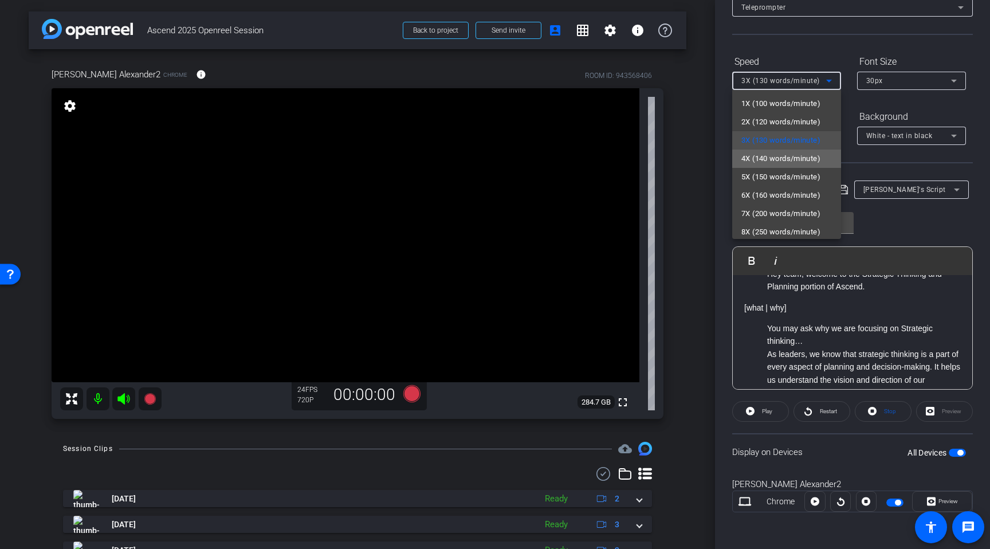
click at [772, 162] on span "4X (140 words/minute)" at bounding box center [780, 159] width 79 height 14
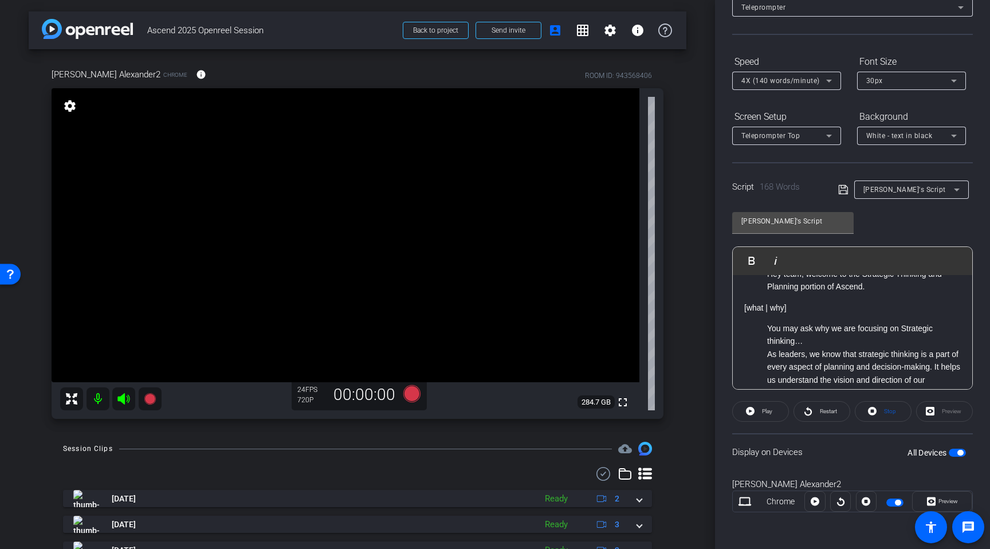
click at [815, 317] on div "[welcome] Hey team, welcome to the Strategic Thinking and Planning portion of A…" at bounding box center [852, 456] width 239 height 443
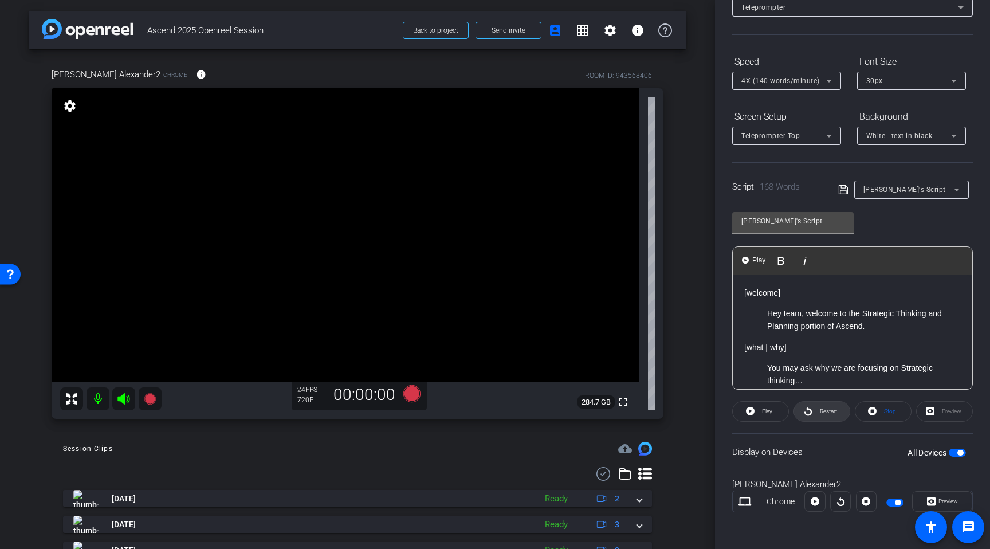
click at [820, 412] on span "Restart" at bounding box center [828, 411] width 17 height 6
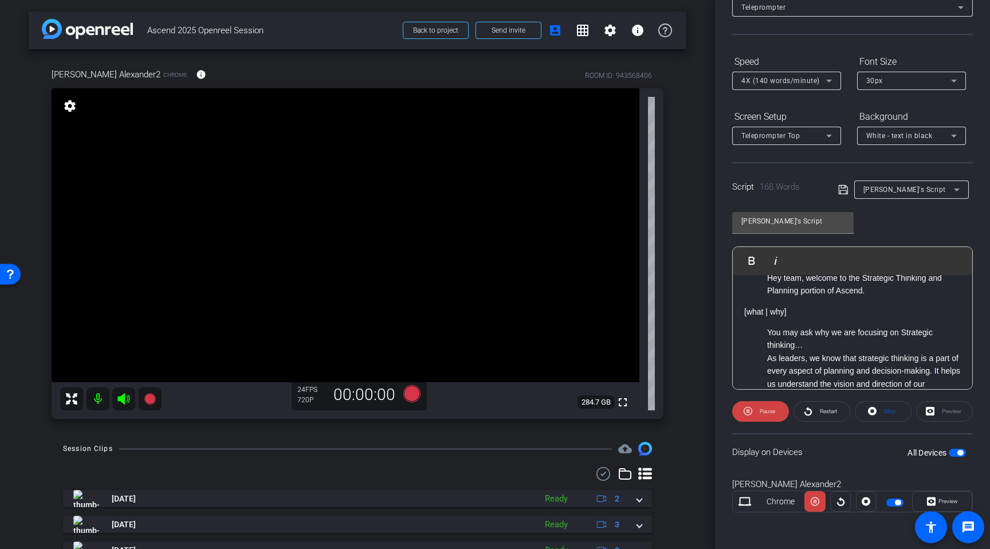
scroll to position [36, 0]
click at [759, 415] on span "Pause" at bounding box center [766, 411] width 18 height 16
click at [786, 80] on span "4X (140 words/minute)" at bounding box center [780, 81] width 78 height 8
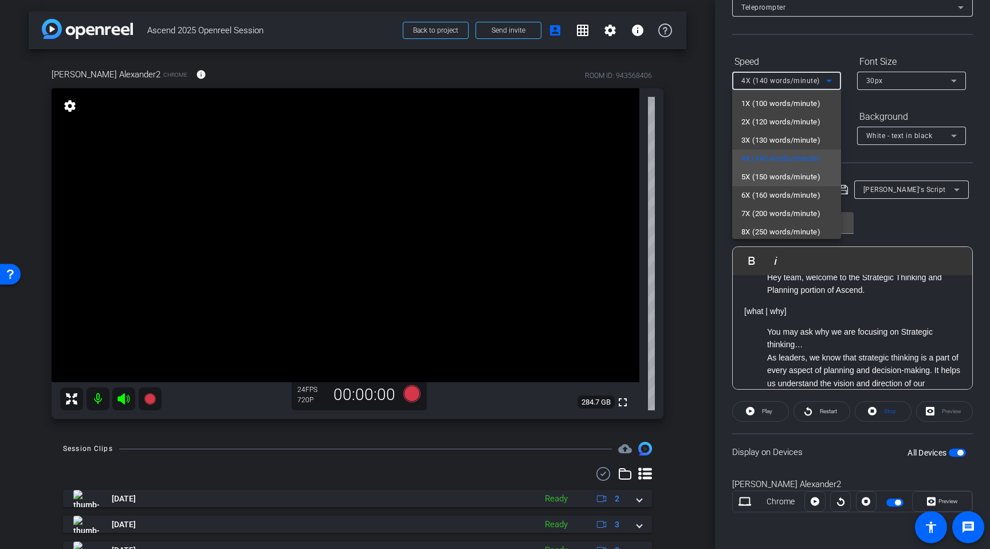
click at [769, 175] on span "5X (150 words/minute)" at bounding box center [780, 177] width 79 height 14
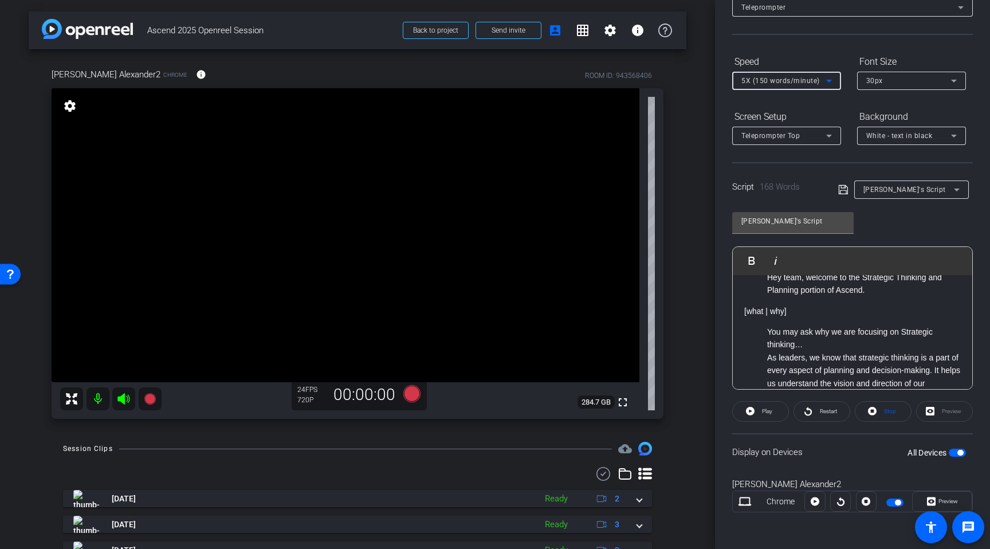
click at [793, 170] on div "Script 168 Words Shawn's Script" at bounding box center [852, 180] width 241 height 37
click at [815, 411] on span at bounding box center [822, 412] width 56 height 28
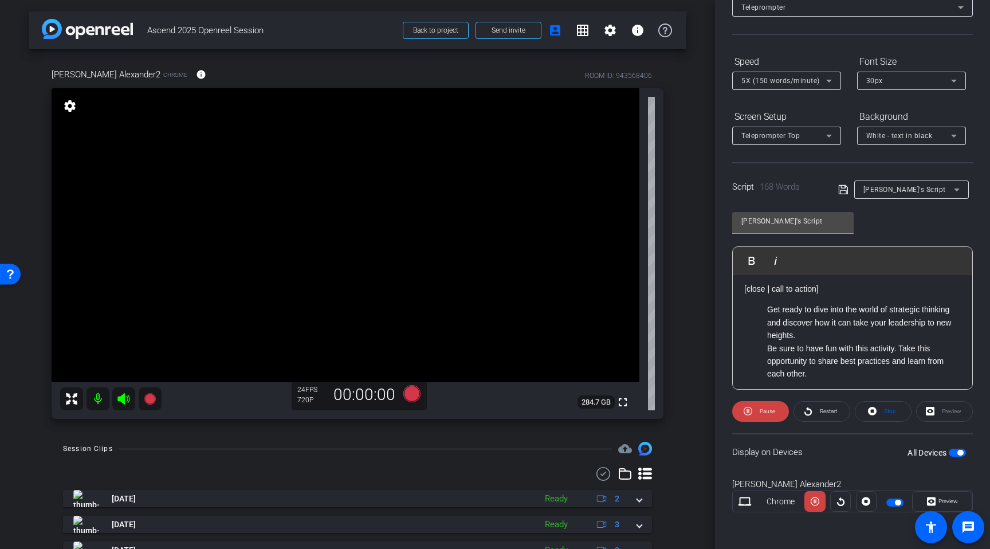
scroll to position [328, 0]
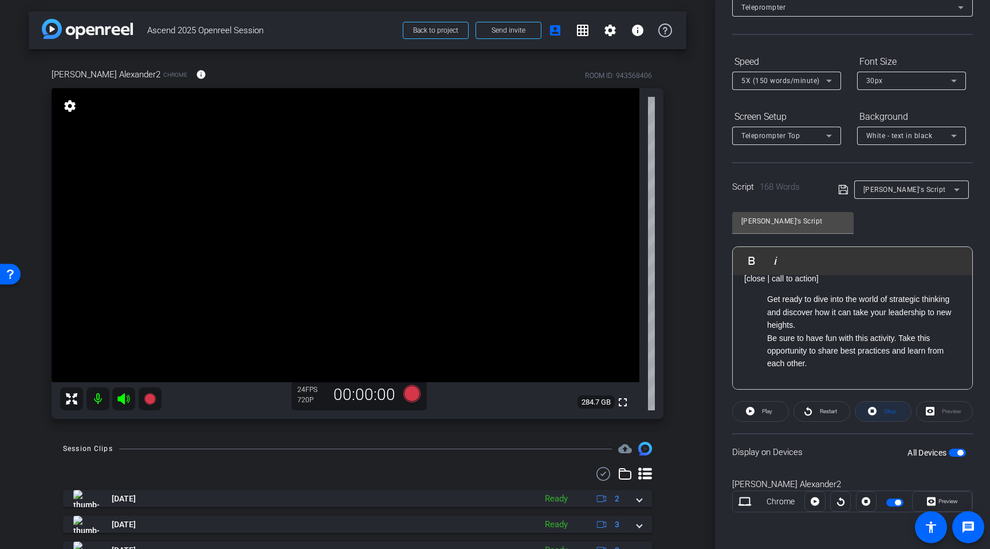
click at [877, 414] on span at bounding box center [883, 412] width 56 height 28
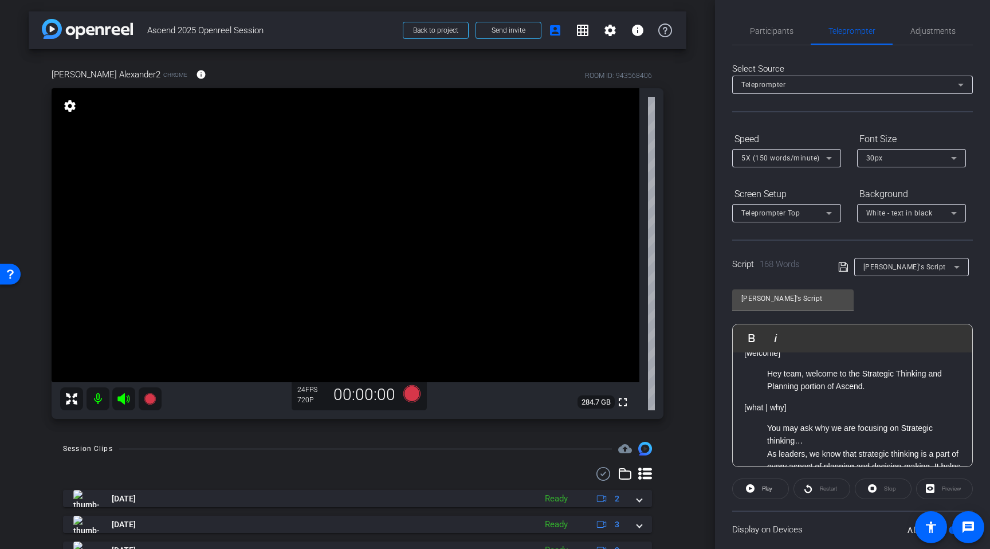
scroll to position [0, 0]
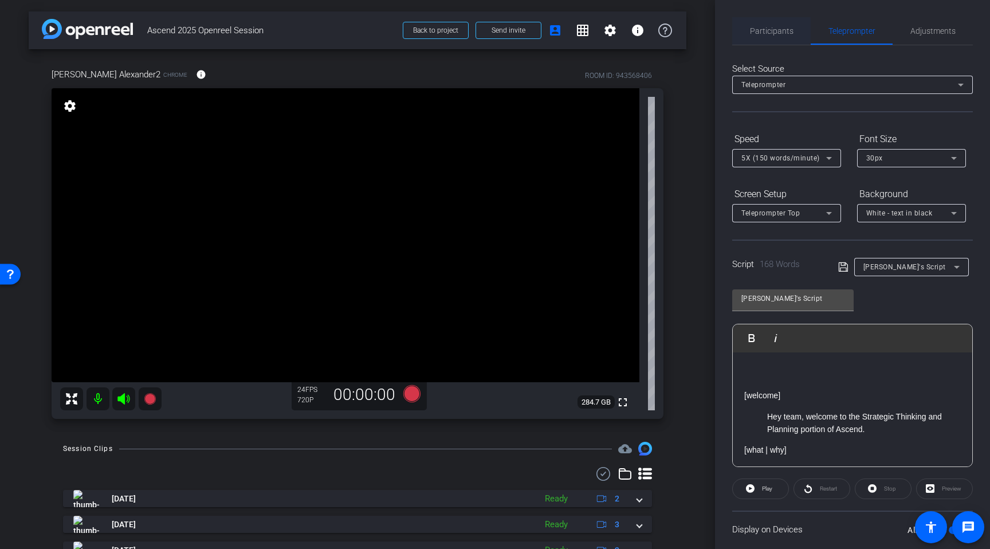
click at [772, 25] on span "Participants" at bounding box center [772, 31] width 44 height 28
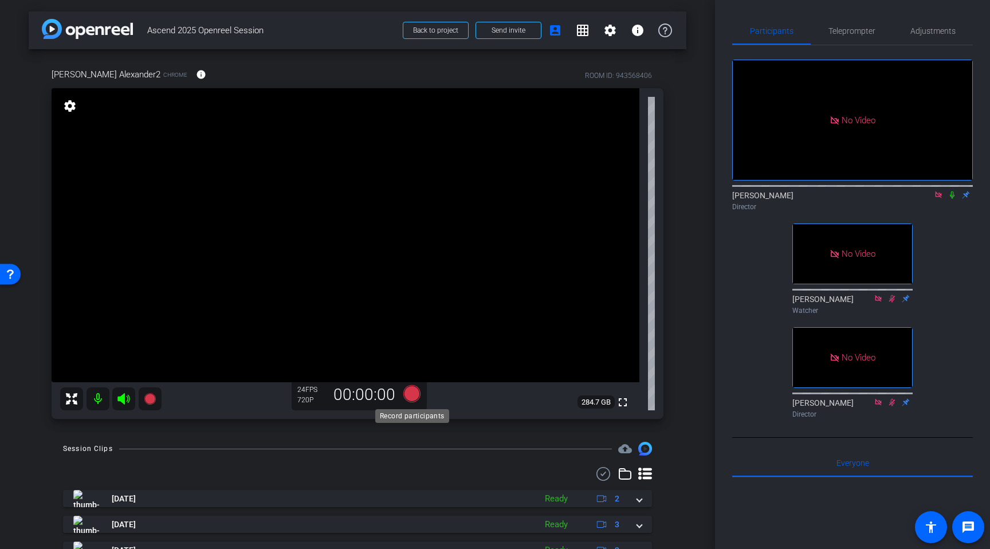
click at [410, 398] on icon at bounding box center [411, 393] width 17 height 17
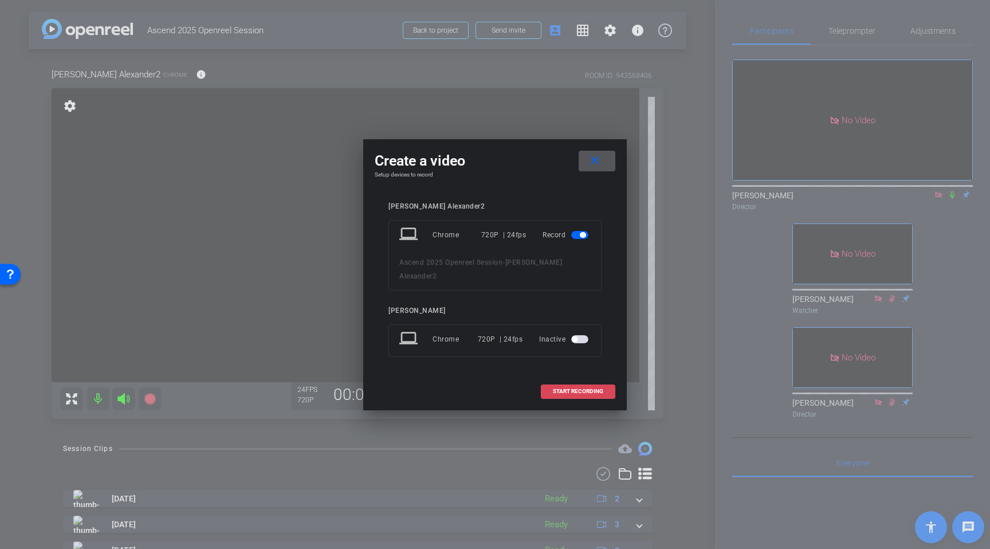
click at [578, 388] on span "START RECORDING" at bounding box center [578, 391] width 50 height 6
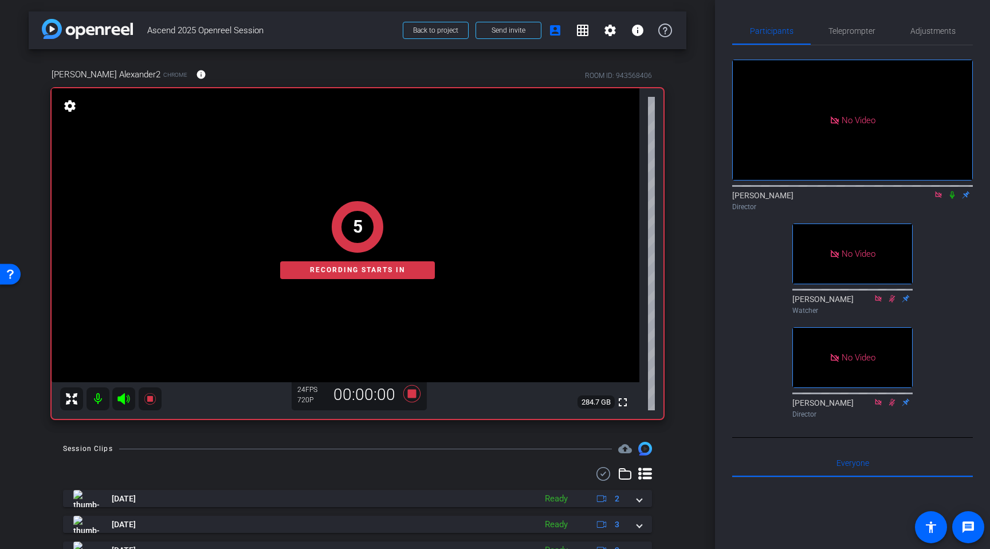
click at [850, 14] on div "Participants Teleprompter Adjustments No Video Adam Garcia Director No Video Ka…" at bounding box center [852, 274] width 275 height 549
click at [849, 21] on span "Teleprompter" at bounding box center [851, 31] width 47 height 28
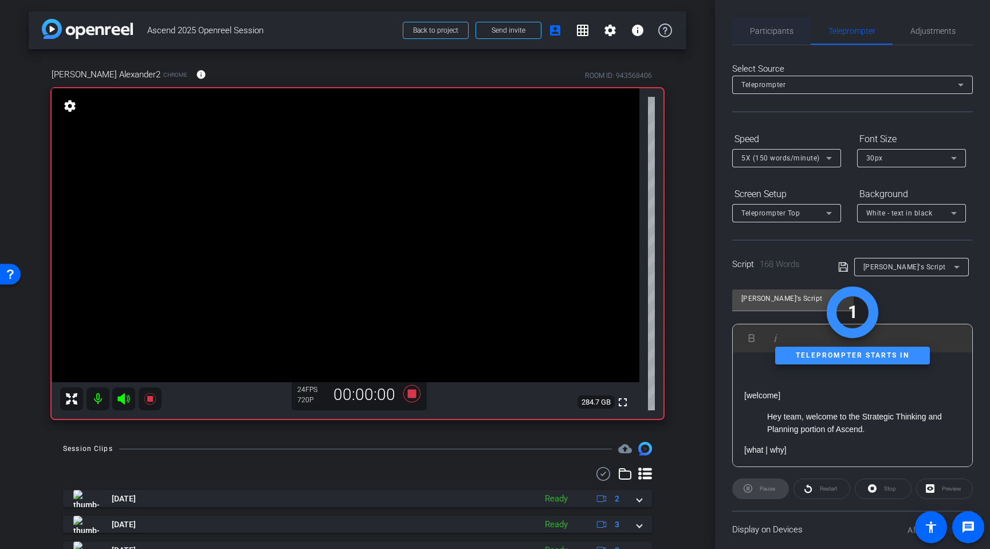
click at [779, 30] on span "Participants" at bounding box center [772, 31] width 44 height 8
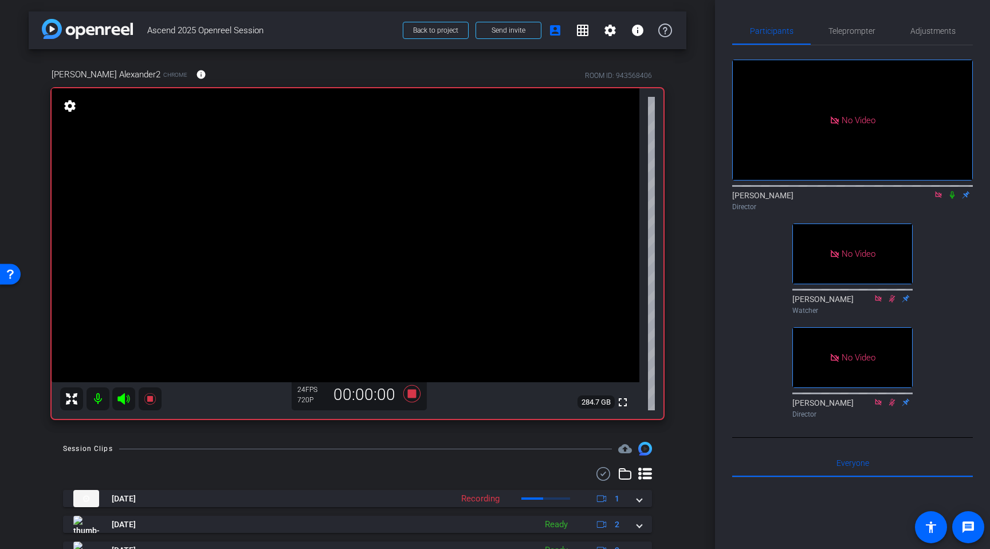
click at [952, 191] on icon at bounding box center [952, 194] width 5 height 7
click at [845, 29] on span "Teleprompter" at bounding box center [851, 31] width 47 height 8
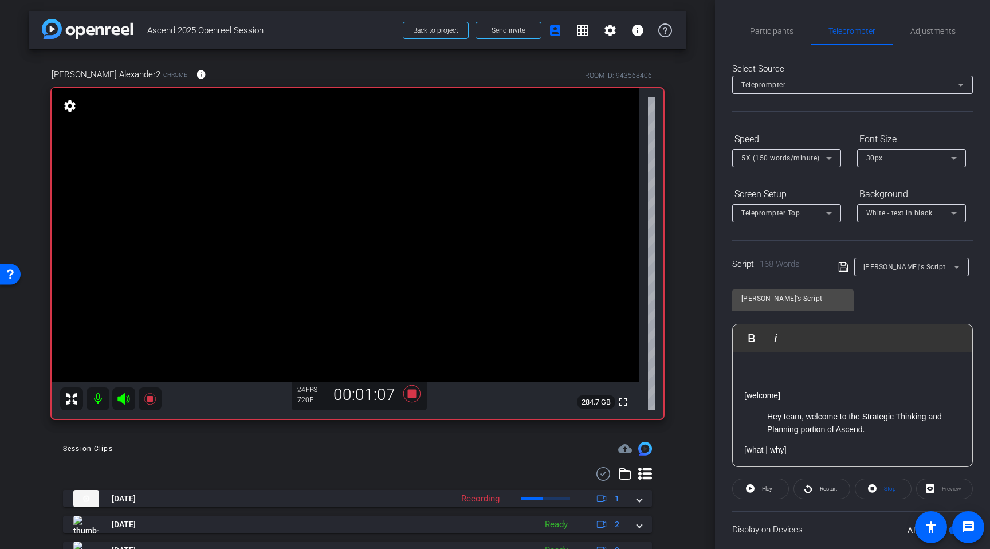
scroll to position [354, 0]
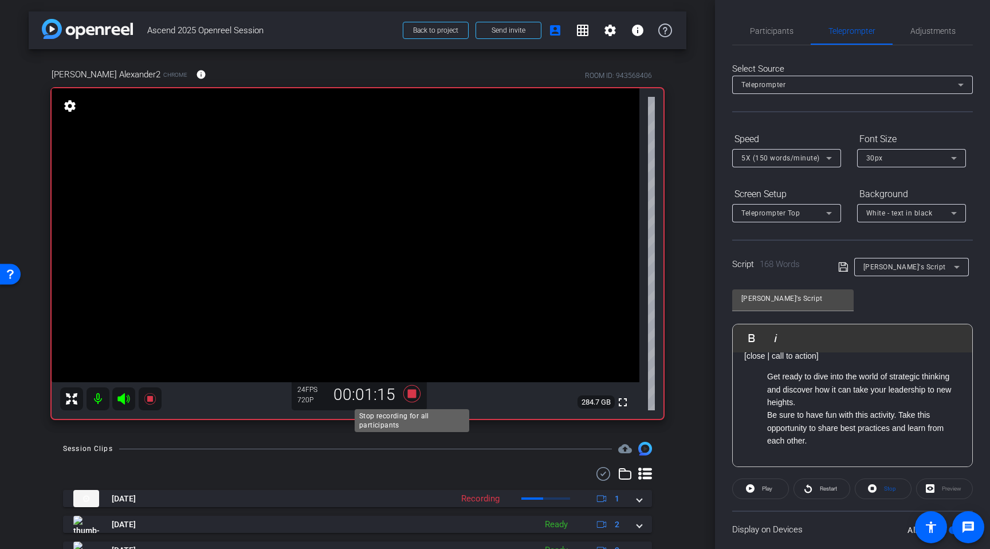
click at [413, 392] on icon at bounding box center [411, 393] width 17 height 17
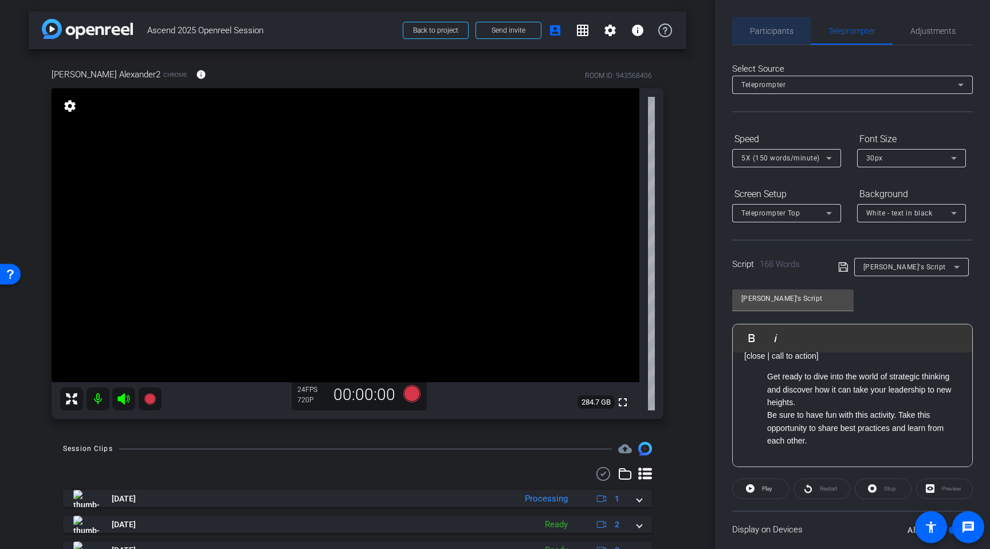
click at [783, 32] on span "Participants" at bounding box center [772, 31] width 44 height 8
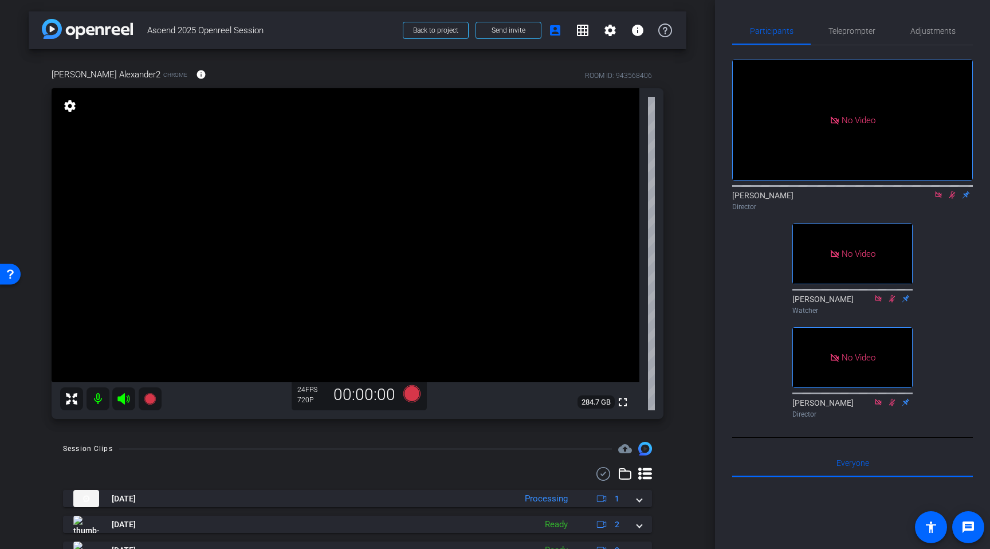
click at [951, 191] on icon at bounding box center [952, 194] width 6 height 7
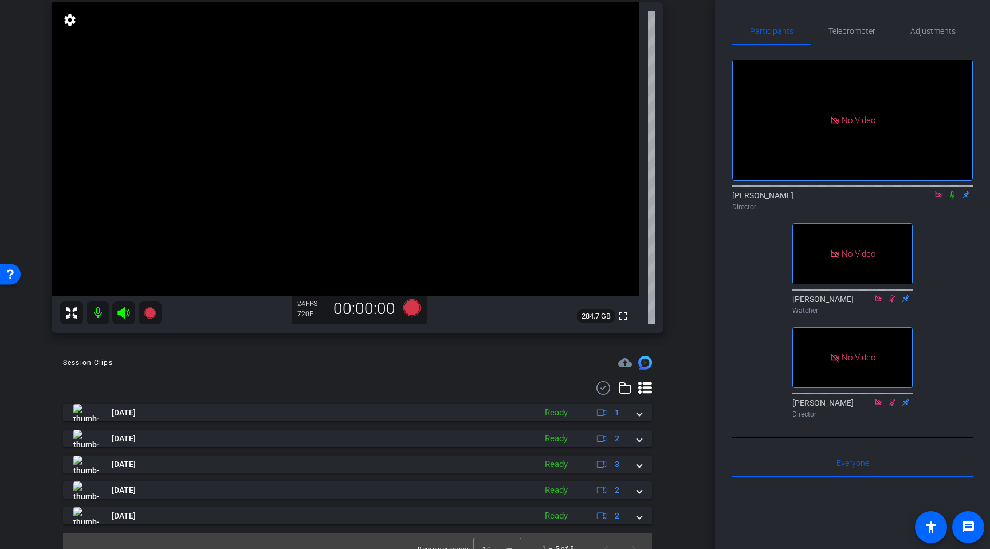
scroll to position [91, 0]
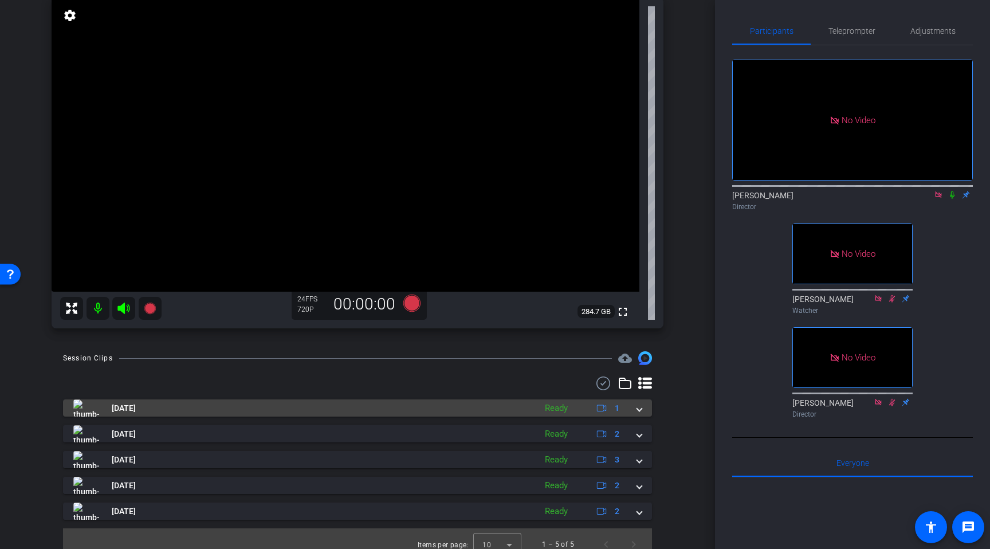
click at [639, 407] on span at bounding box center [639, 408] width 5 height 12
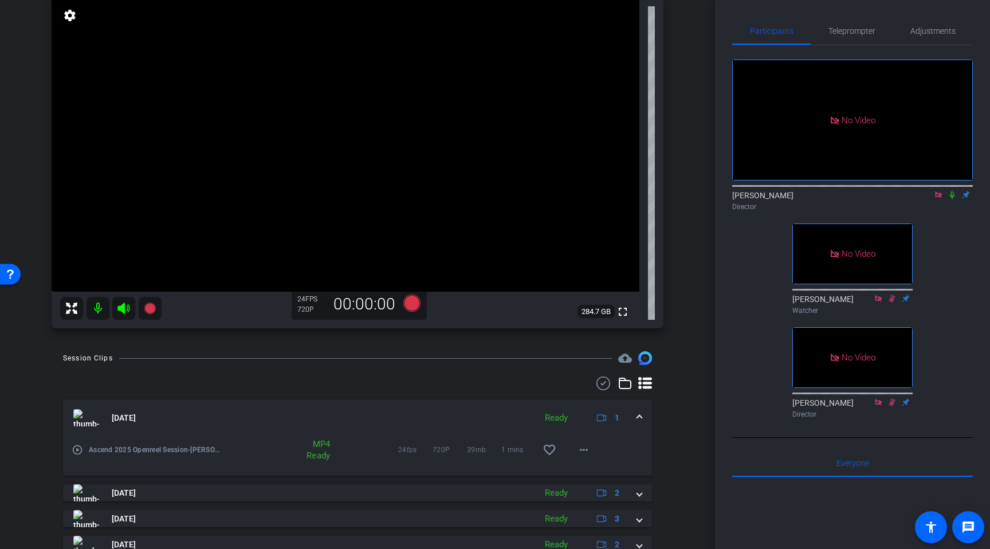
click at [639, 409] on mat-expansion-panel-header "Oct 3, 2025 Ready 1" at bounding box center [357, 417] width 589 height 37
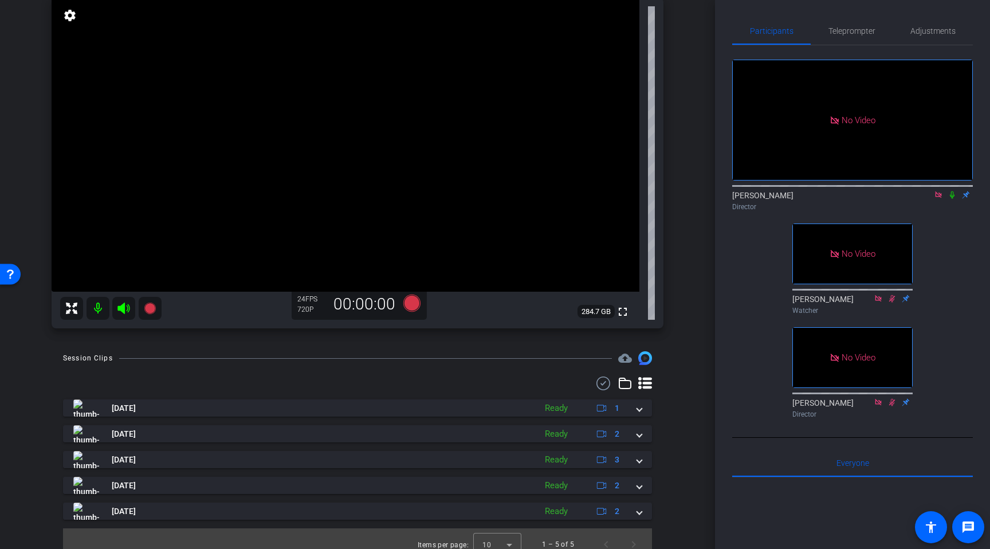
scroll to position [0, 0]
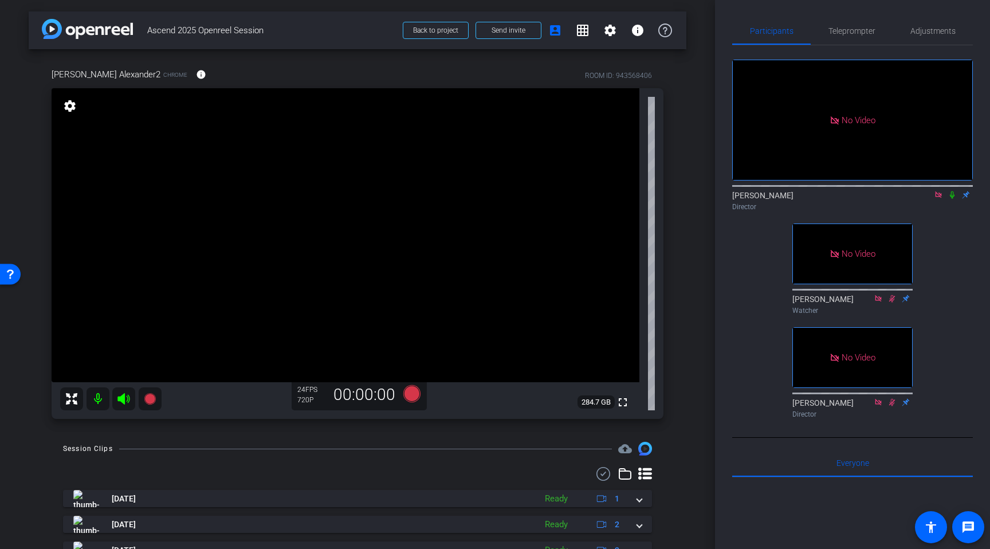
click at [953, 191] on icon at bounding box center [952, 194] width 5 height 7
click at [953, 191] on icon at bounding box center [952, 195] width 9 height 8
click at [935, 37] on span "Adjustments" at bounding box center [932, 31] width 45 height 28
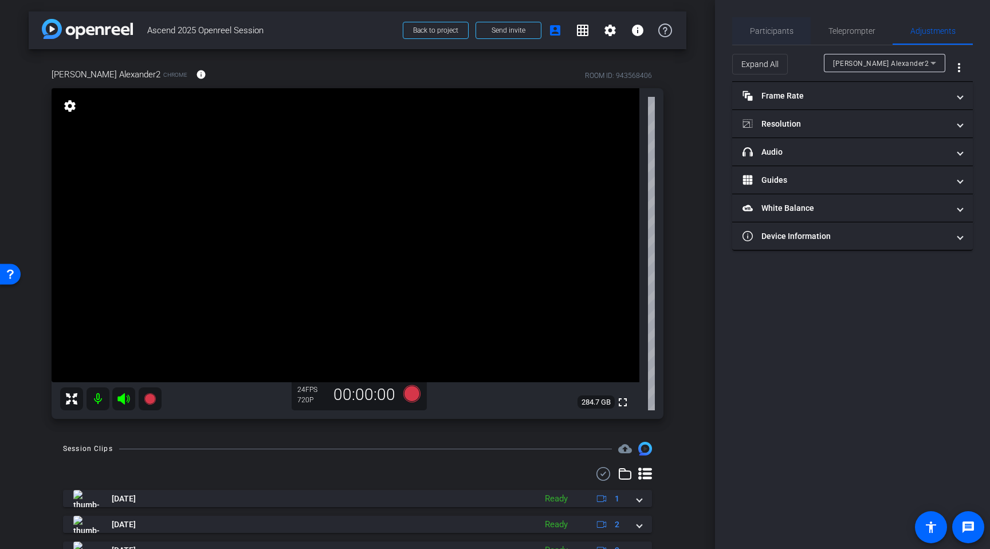
click at [779, 37] on span "Participants" at bounding box center [772, 31] width 44 height 28
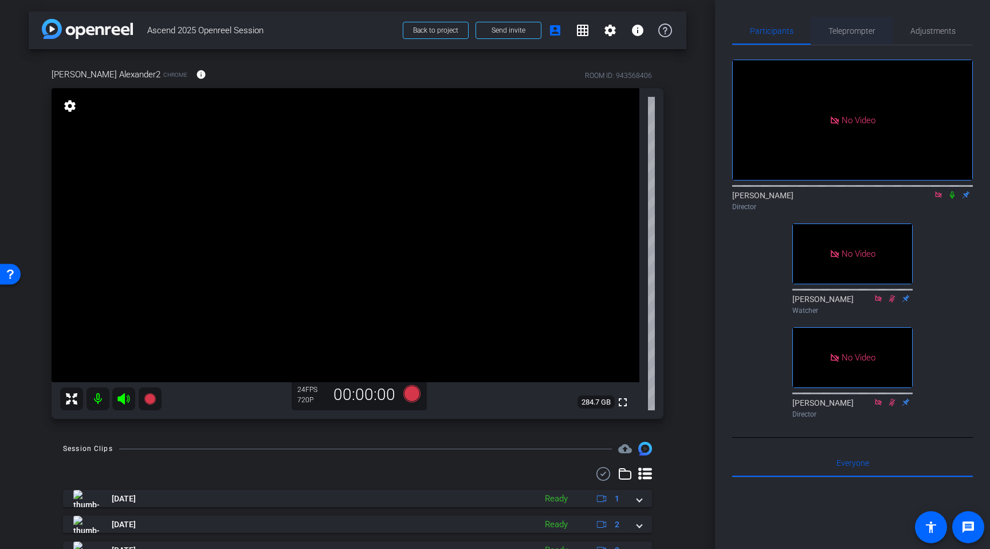
click at [839, 32] on span "Teleprompter" at bounding box center [851, 31] width 47 height 8
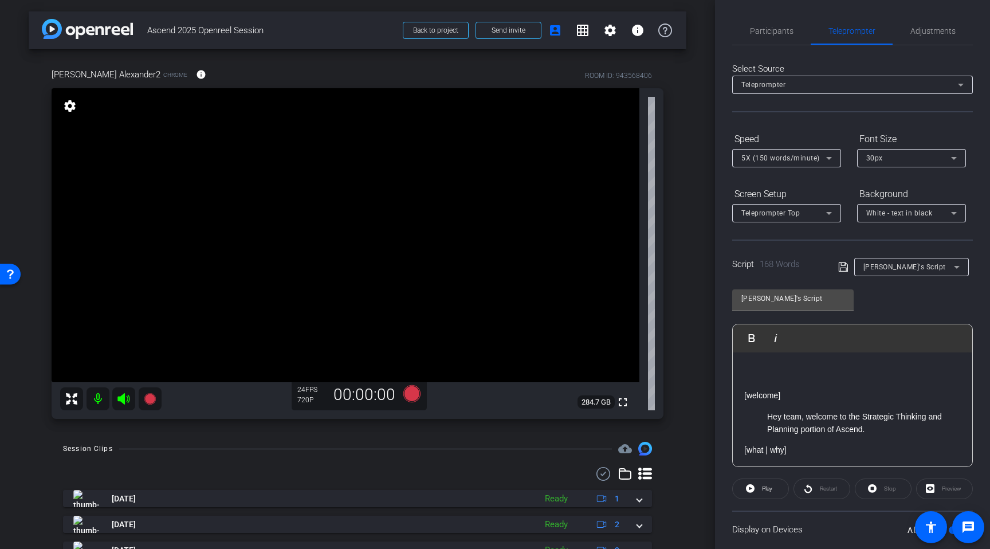
click at [799, 393] on p "[welcome]" at bounding box center [852, 395] width 217 height 13
click at [779, 382] on p "To enrich screen reader interactions, please activate Accessibility in Grammarl…" at bounding box center [852, 382] width 217 height 13
click at [780, 35] on span "Participants" at bounding box center [772, 31] width 44 height 8
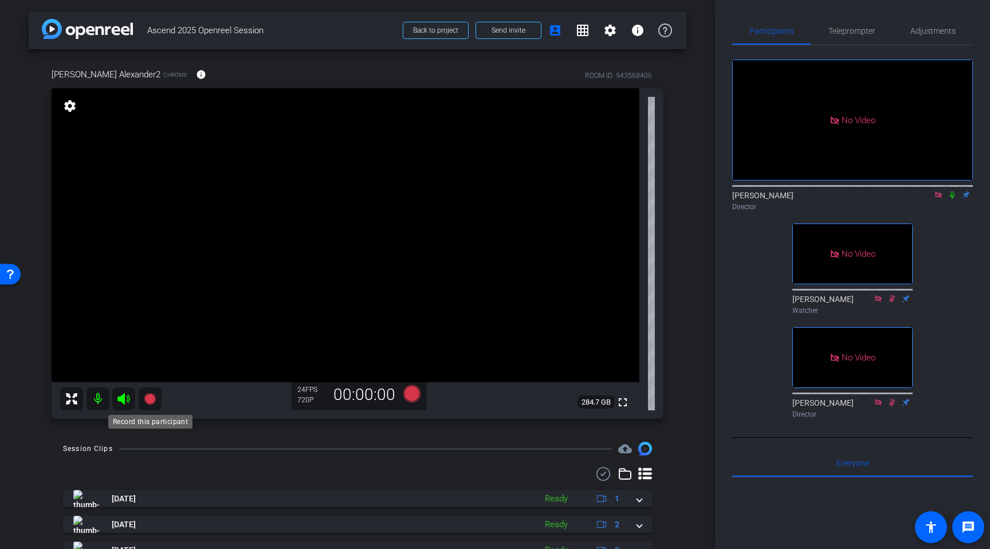
click at [148, 401] on icon at bounding box center [149, 398] width 11 height 11
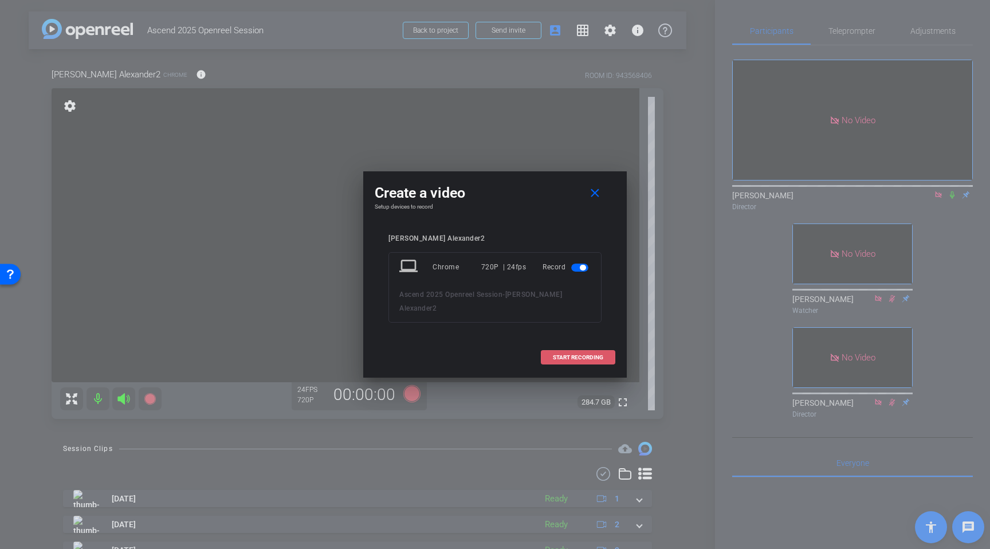
click at [587, 355] on span "START RECORDING" at bounding box center [578, 358] width 50 height 6
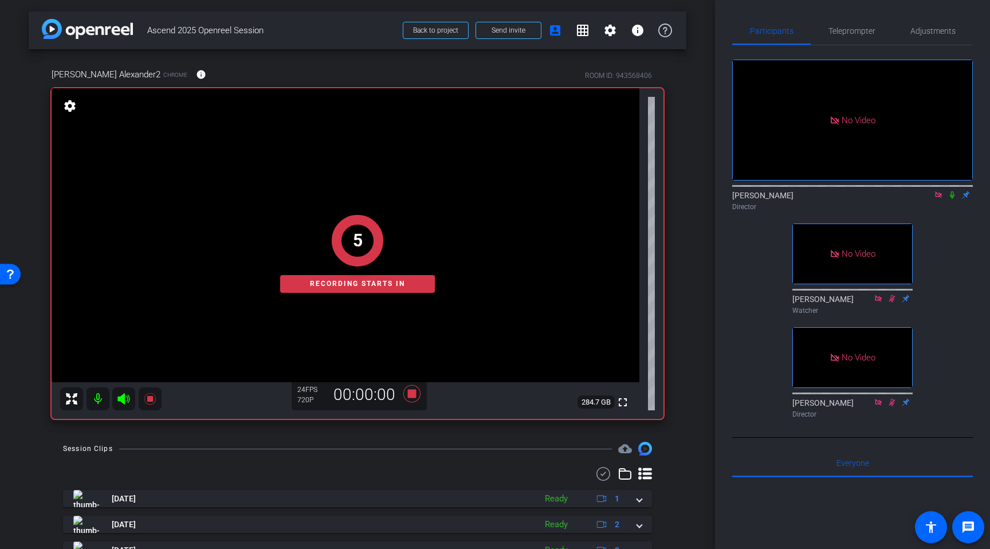
click at [951, 191] on icon at bounding box center [952, 194] width 5 height 7
click at [853, 31] on span "Teleprompter" at bounding box center [851, 31] width 47 height 8
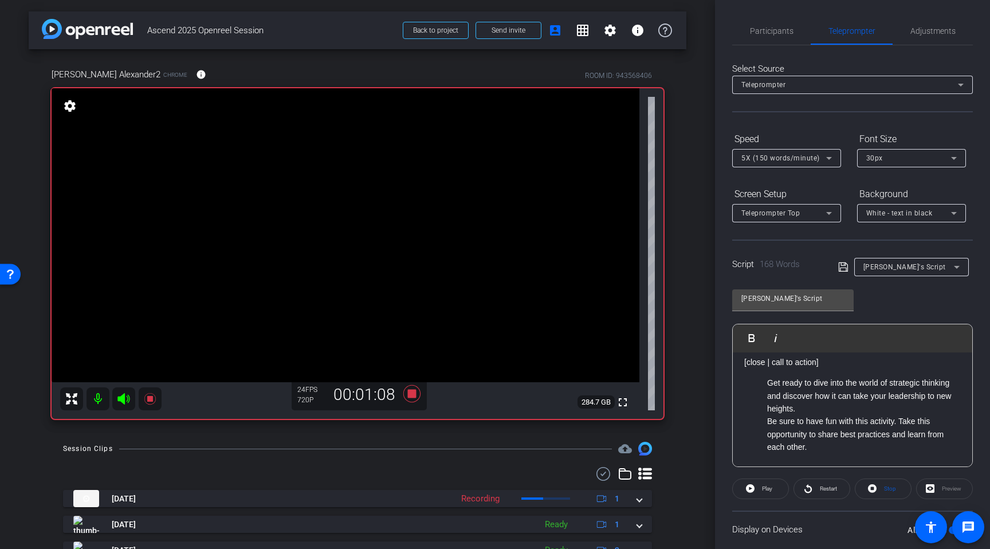
scroll to position [354, 0]
click at [778, 34] on span "Participants" at bounding box center [772, 31] width 44 height 8
click at [783, 34] on span "Participants" at bounding box center [772, 31] width 44 height 8
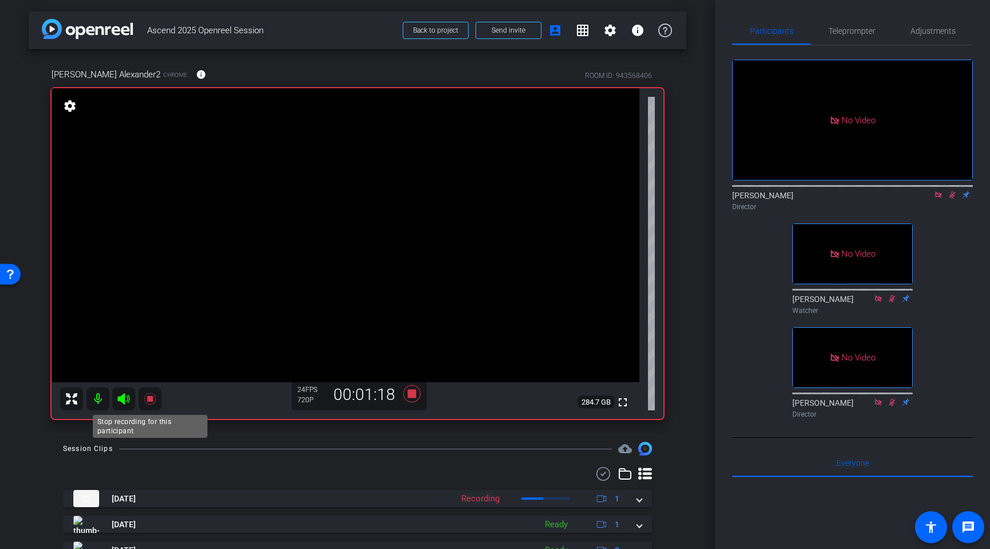
click at [151, 402] on icon at bounding box center [149, 398] width 11 height 11
click at [952, 191] on icon at bounding box center [952, 195] width 9 height 8
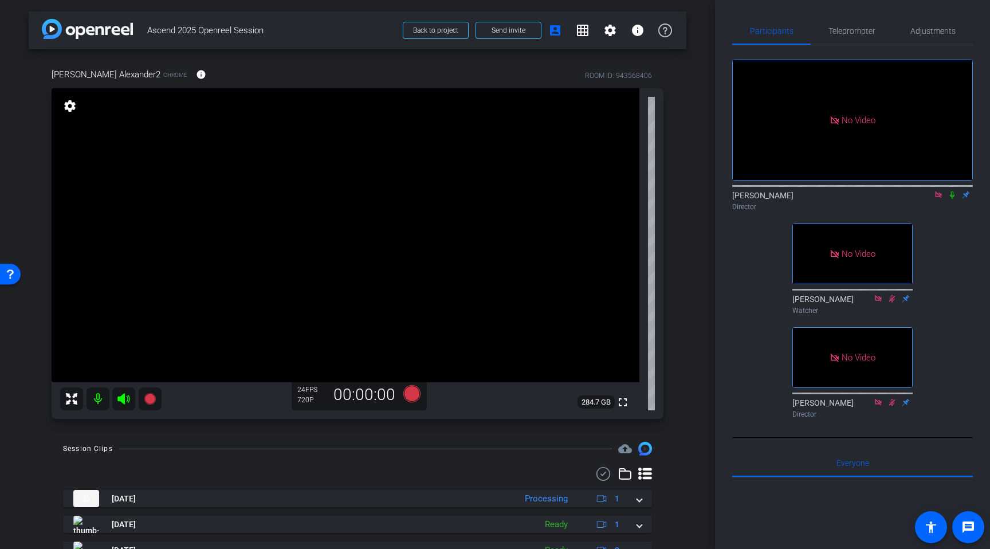
click at [949, 191] on icon at bounding box center [952, 195] width 9 height 8
click at [953, 191] on icon at bounding box center [952, 194] width 6 height 7
click at [937, 28] on span "Adjustments" at bounding box center [932, 31] width 45 height 8
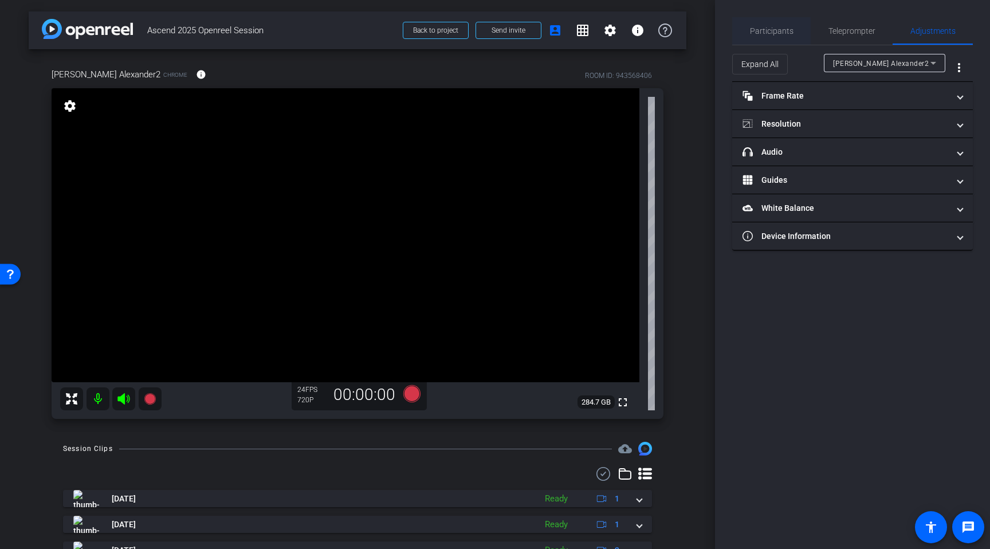
click at [785, 33] on span "Participants" at bounding box center [772, 31] width 44 height 8
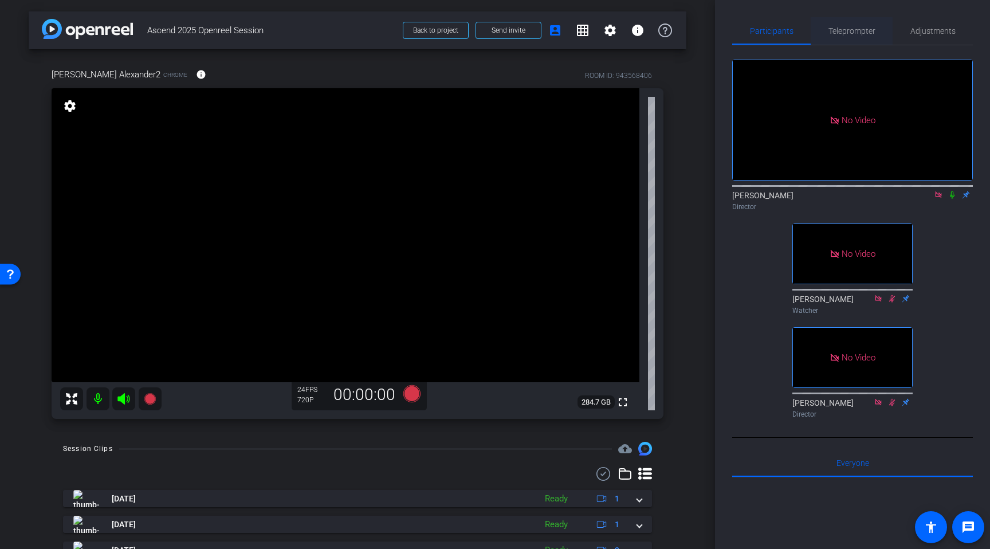
click at [845, 29] on span "Teleprompter" at bounding box center [851, 31] width 47 height 8
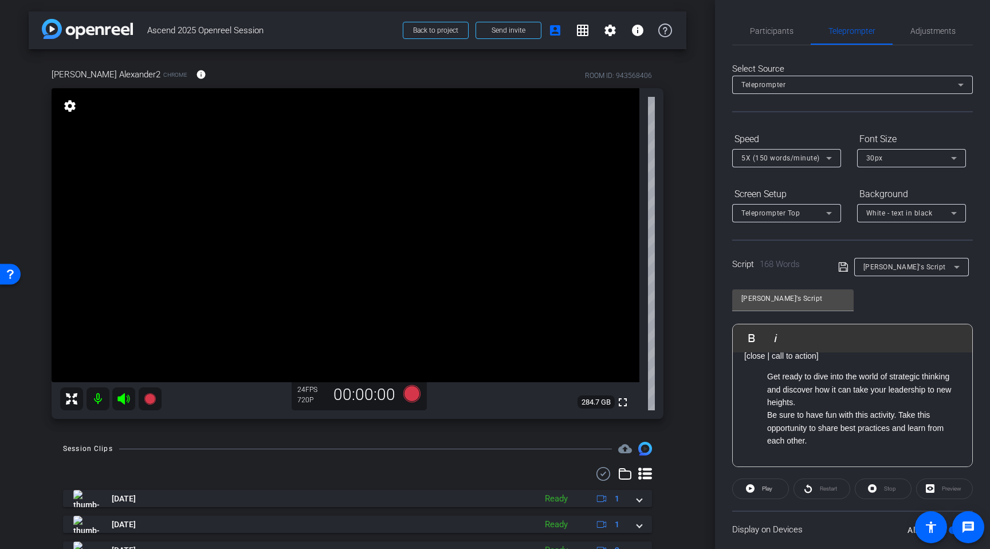
click at [888, 158] on div "30px" at bounding box center [908, 158] width 85 height 14
click at [889, 162] on div "30px" at bounding box center [908, 158] width 85 height 14
click at [895, 123] on div at bounding box center [495, 274] width 990 height 549
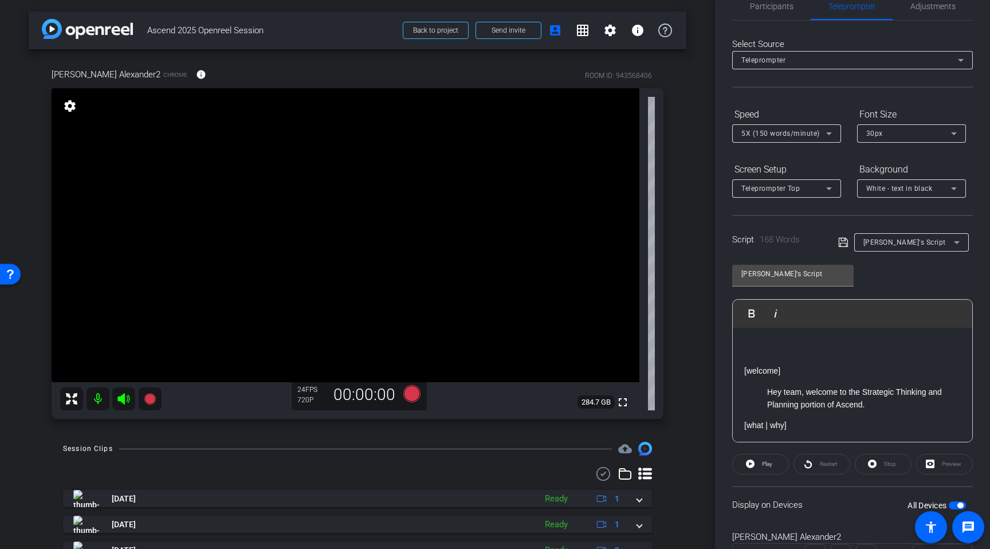
scroll to position [21, 0]
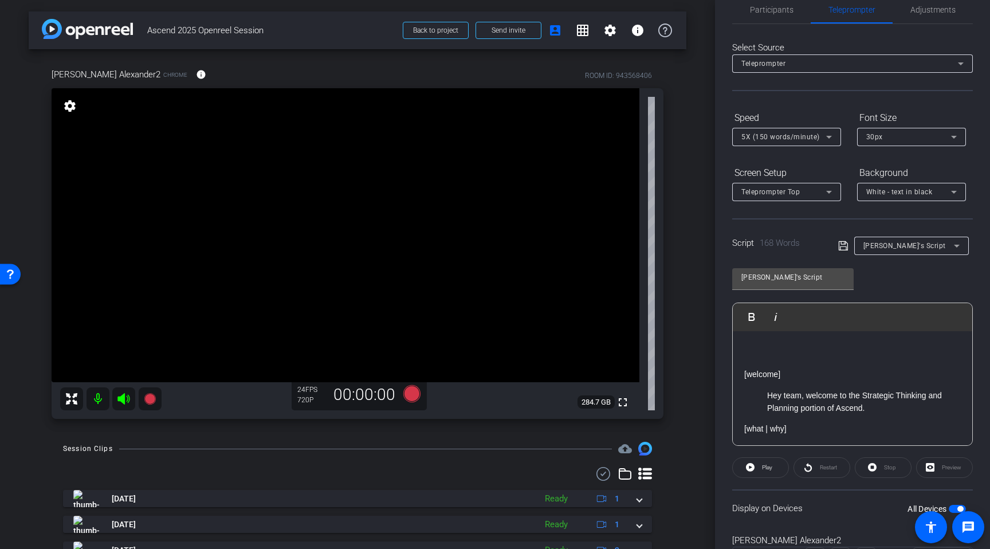
click at [777, 367] on p "To enrich screen reader interactions, please activate Accessibility in Grammarl…" at bounding box center [852, 361] width 217 height 13
click at [151, 400] on icon at bounding box center [149, 398] width 11 height 11
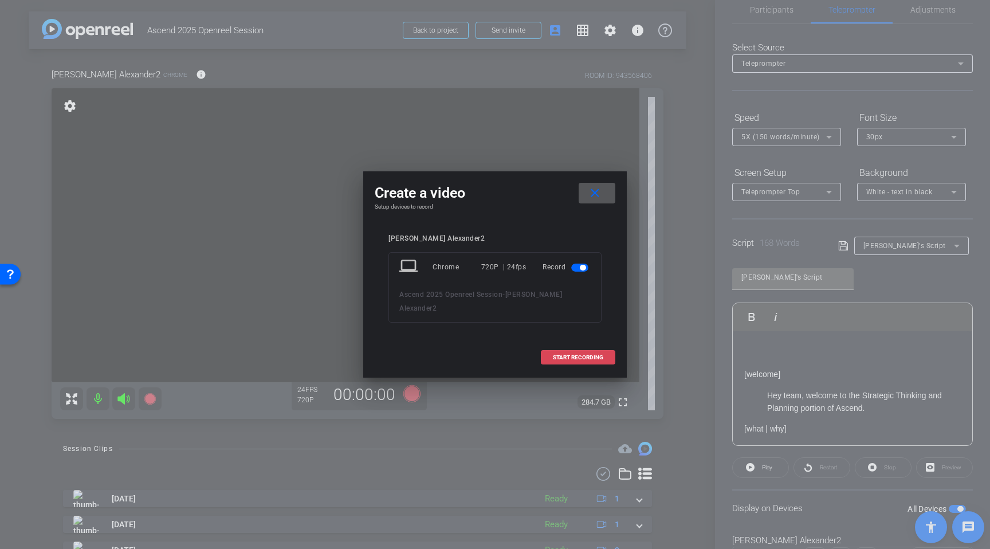
click at [595, 348] on span at bounding box center [577, 358] width 73 height 28
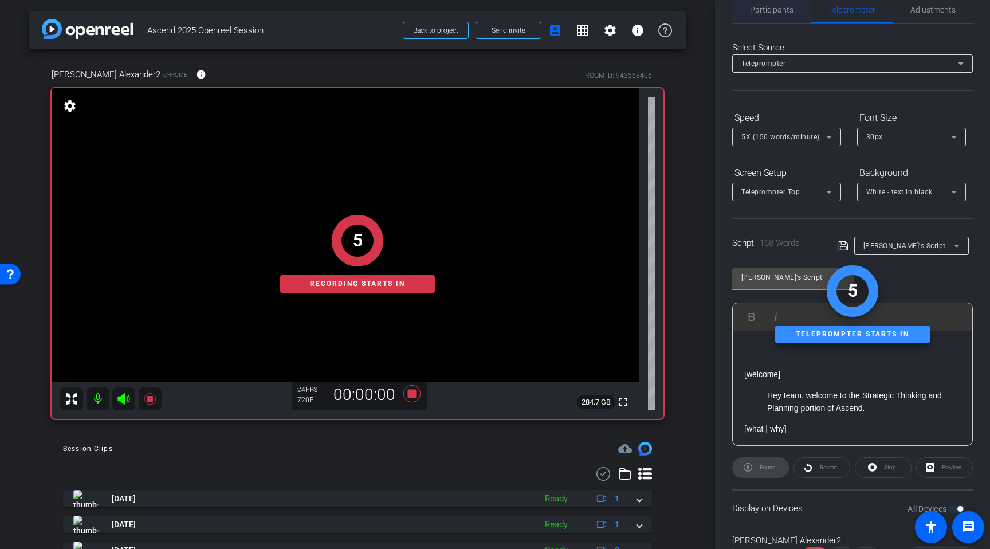
click at [770, 13] on span "Participants" at bounding box center [772, 10] width 44 height 8
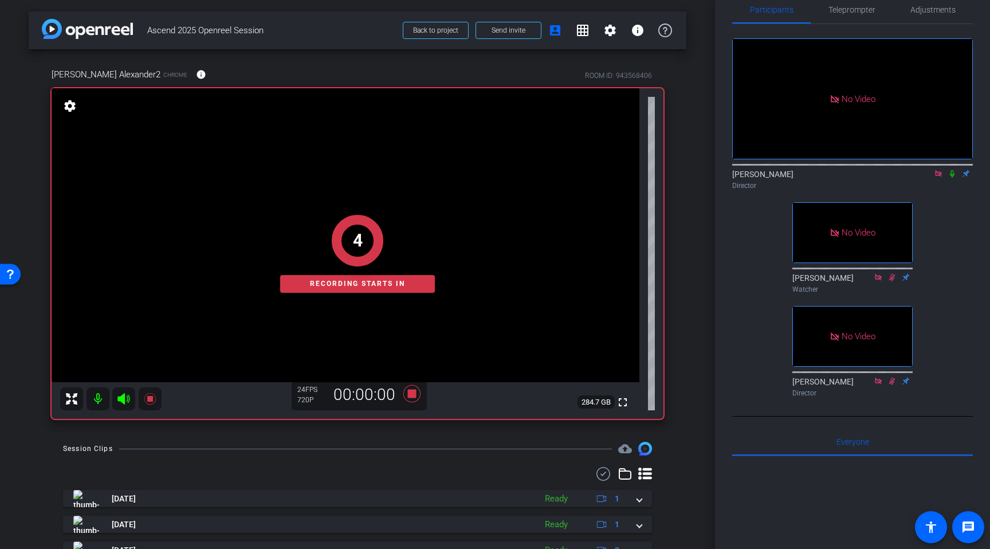
click at [951, 170] on icon at bounding box center [952, 173] width 5 height 7
click at [838, 13] on span "Teleprompter" at bounding box center [851, 10] width 47 height 8
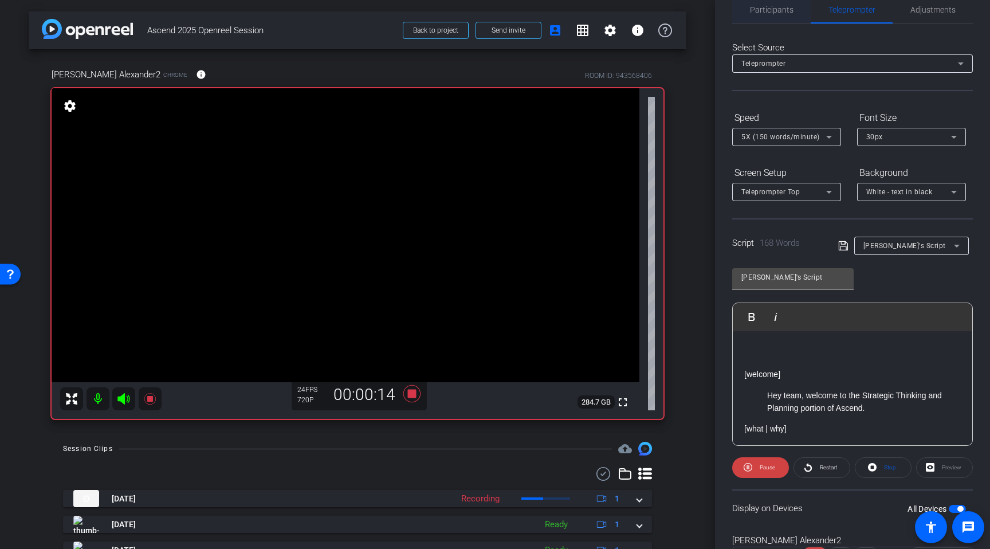
click at [773, 13] on span "Participants" at bounding box center [772, 10] width 44 height 8
click at [779, 11] on span "Participants" at bounding box center [772, 10] width 44 height 8
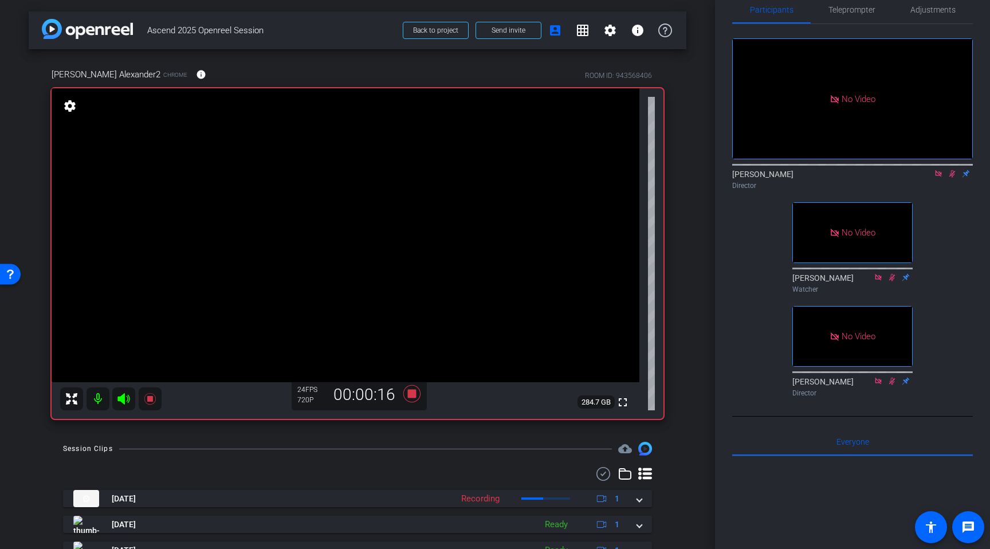
click at [951, 170] on icon at bounding box center [952, 173] width 6 height 7
click at [146, 405] on icon at bounding box center [150, 399] width 14 height 14
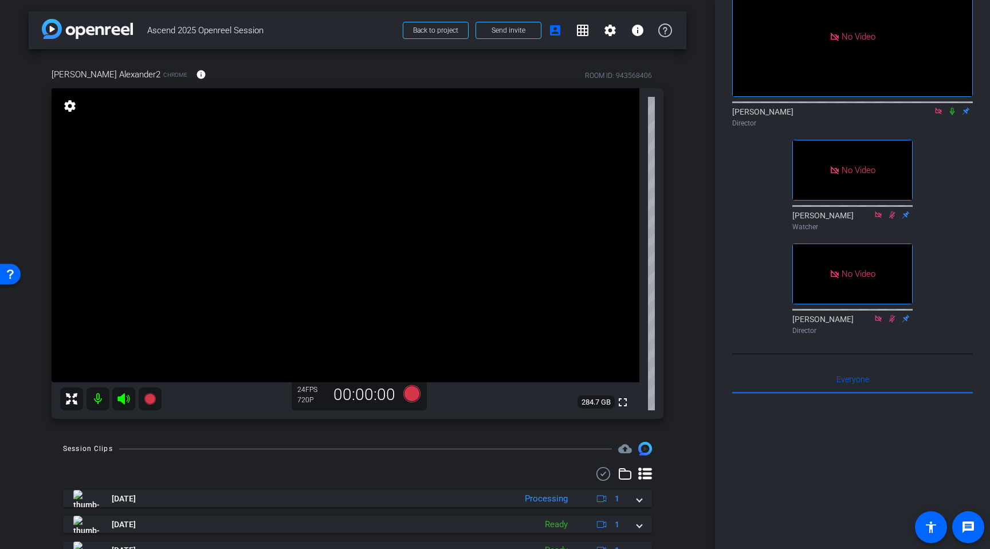
scroll to position [0, 0]
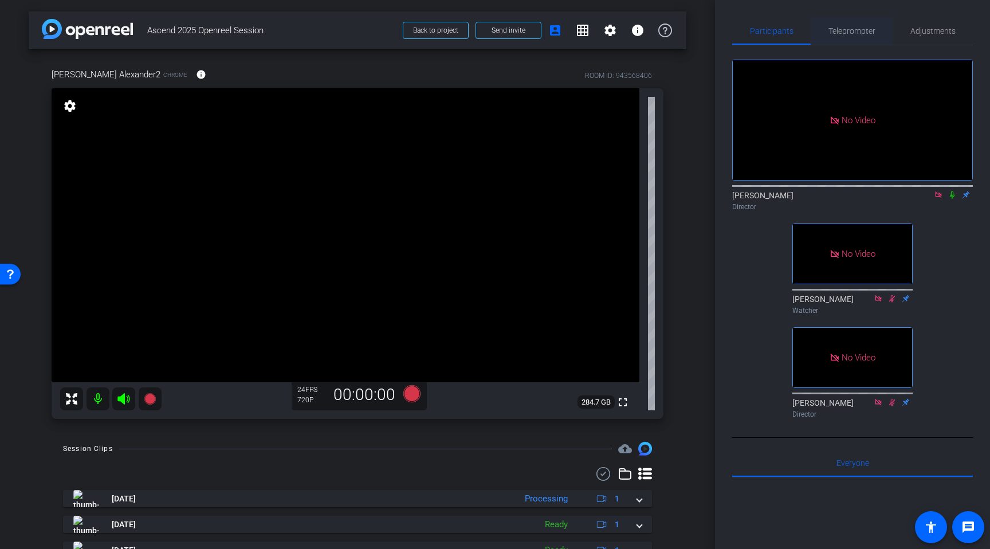
click at [846, 19] on span "Teleprompter" at bounding box center [851, 31] width 47 height 28
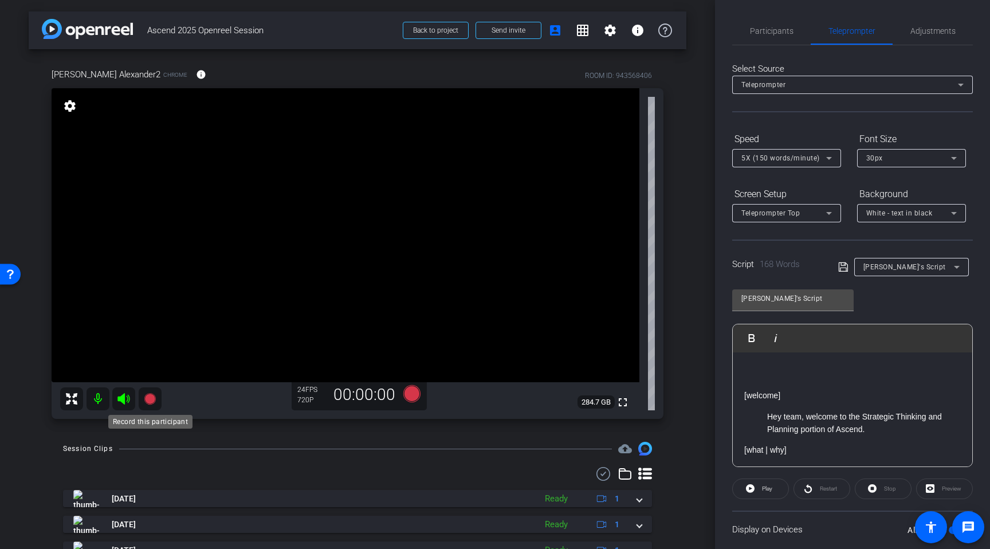
click at [155, 398] on icon at bounding box center [150, 399] width 14 height 14
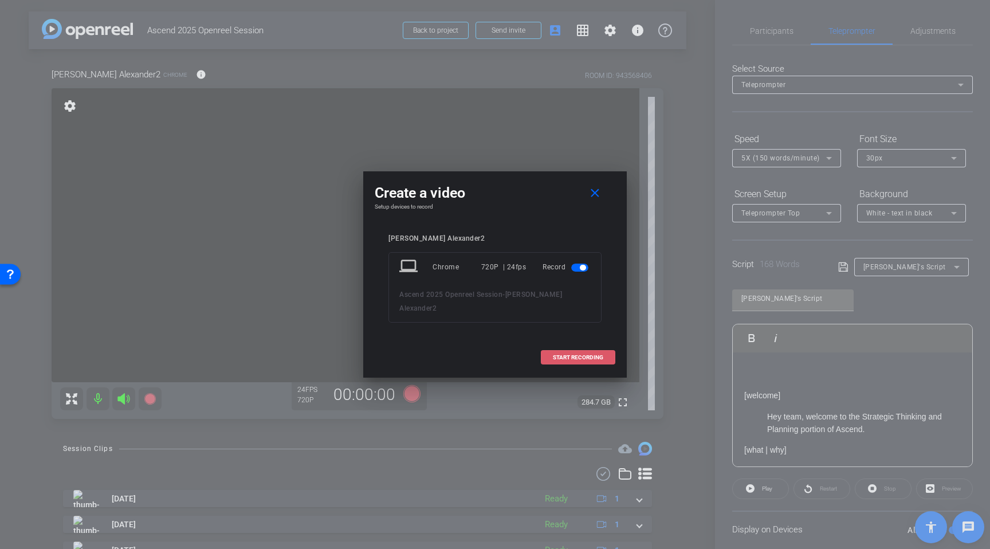
click at [578, 355] on span "START RECORDING" at bounding box center [578, 358] width 50 height 6
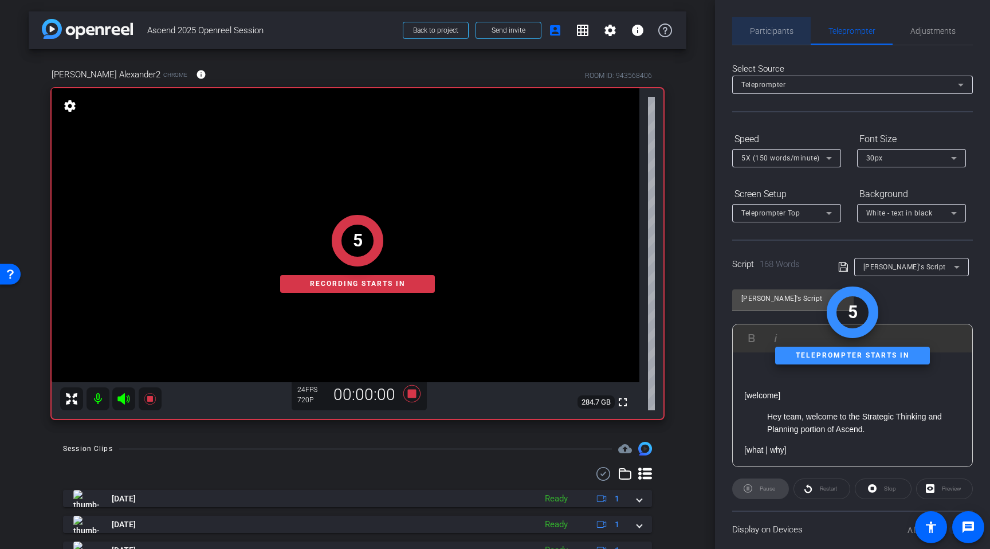
click at [773, 28] on span "Participants" at bounding box center [772, 31] width 44 height 8
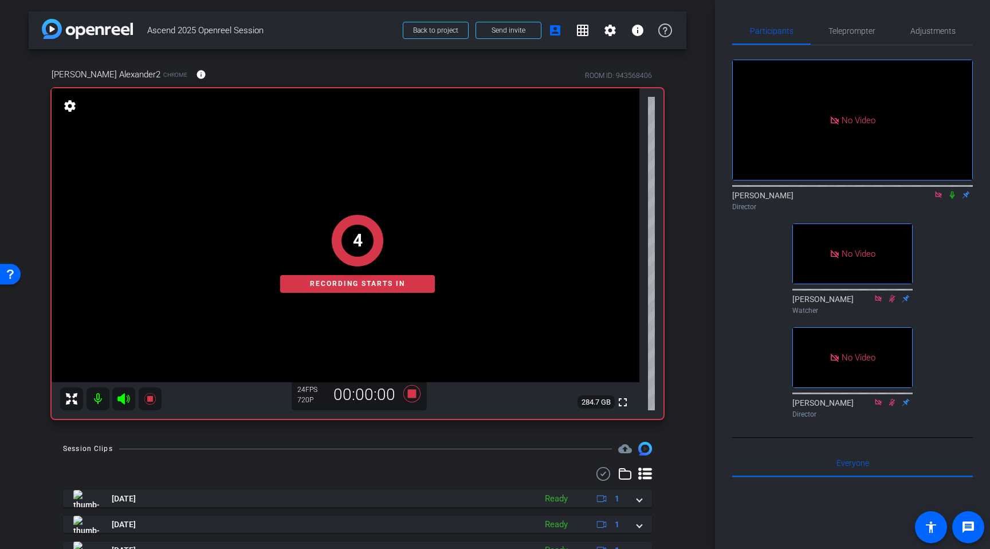
click at [953, 191] on icon at bounding box center [952, 194] width 5 height 7
click at [854, 25] on span "Teleprompter" at bounding box center [851, 31] width 47 height 28
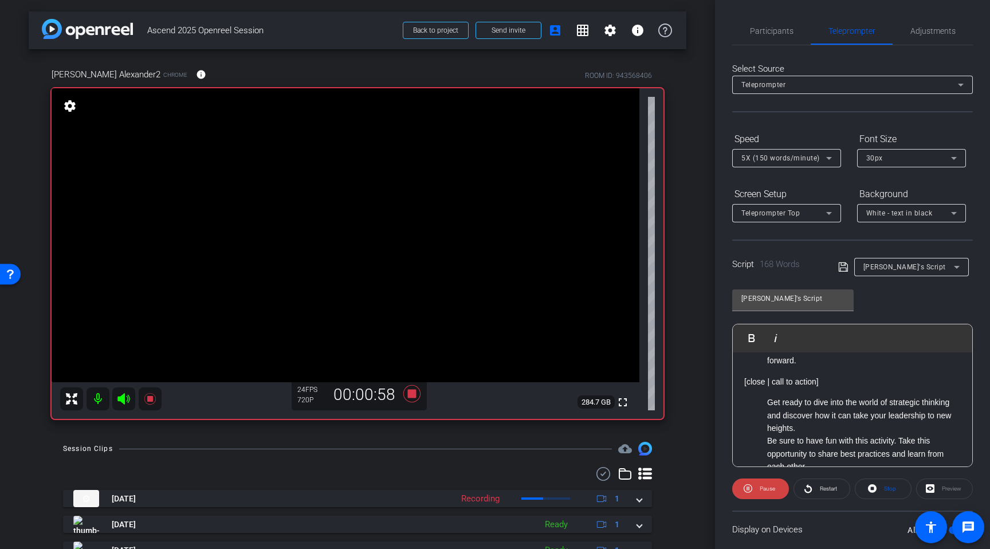
scroll to position [354, 0]
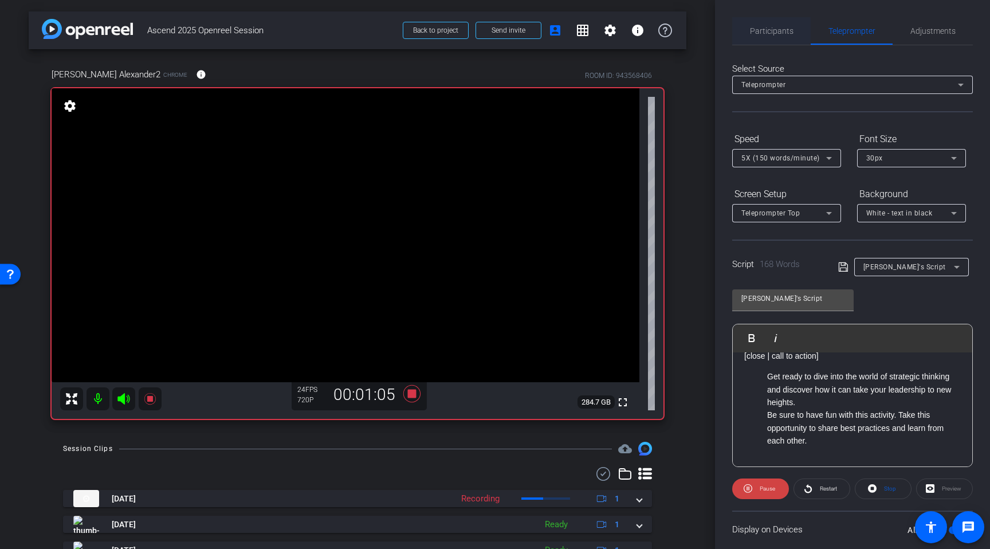
click at [761, 31] on span "Participants" at bounding box center [772, 31] width 44 height 8
click at [771, 37] on span "Participants" at bounding box center [772, 31] width 44 height 28
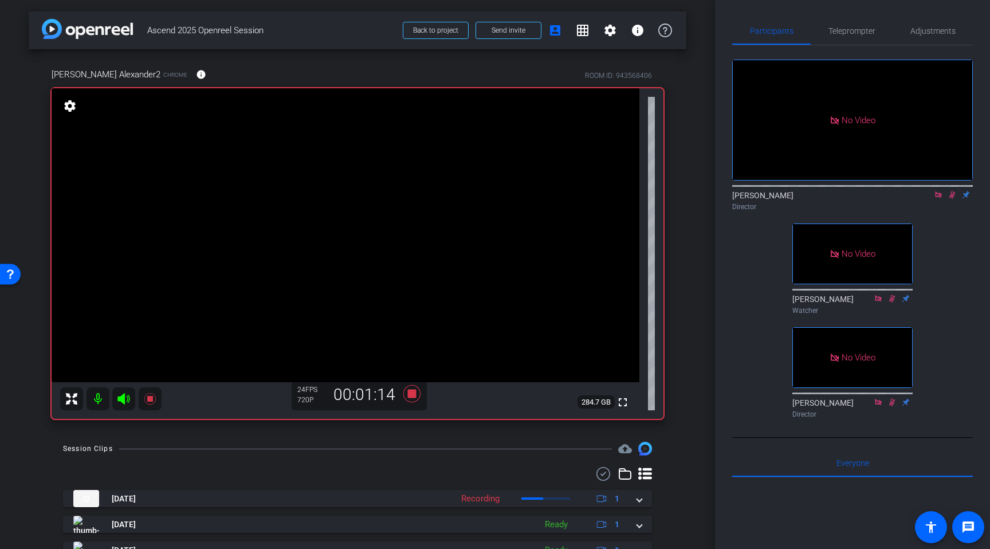
click at [951, 191] on icon at bounding box center [952, 194] width 6 height 7
click at [151, 399] on icon at bounding box center [149, 398] width 11 height 11
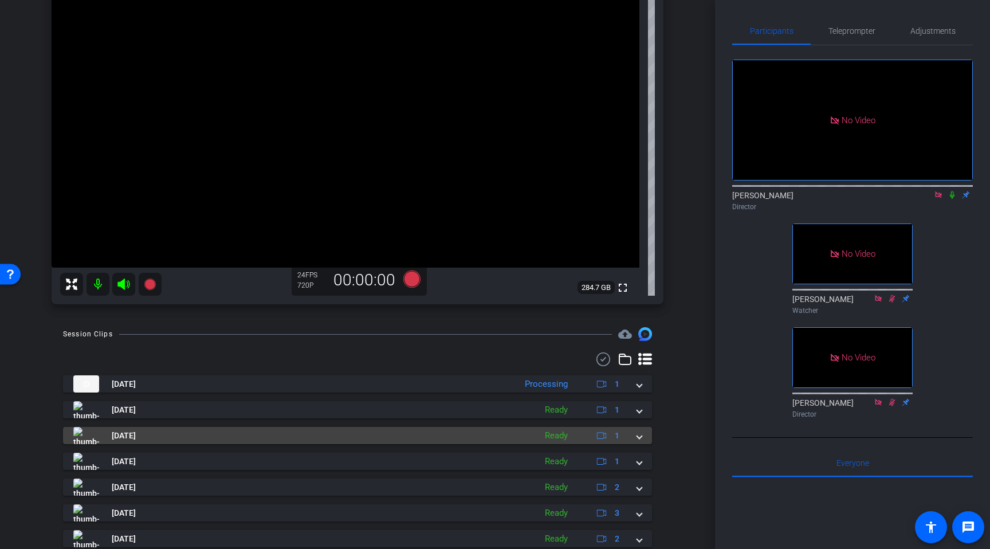
scroll to position [121, 0]
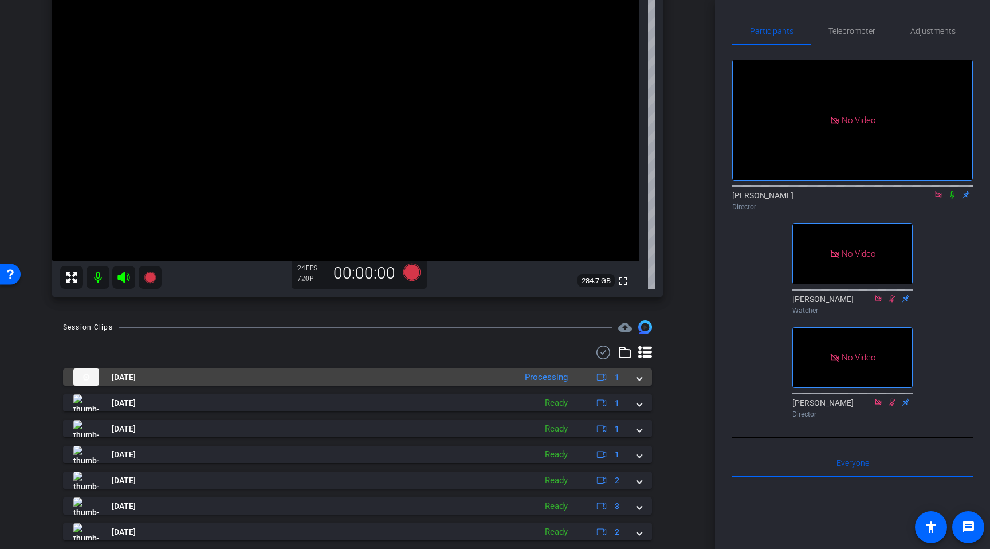
click at [553, 381] on div "Processing" at bounding box center [546, 377] width 54 height 13
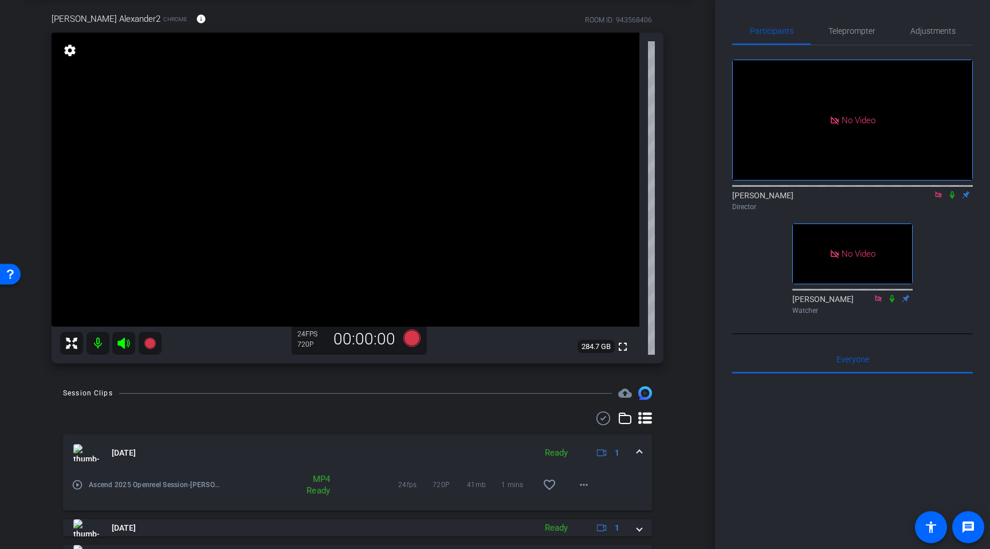
scroll to position [0, 0]
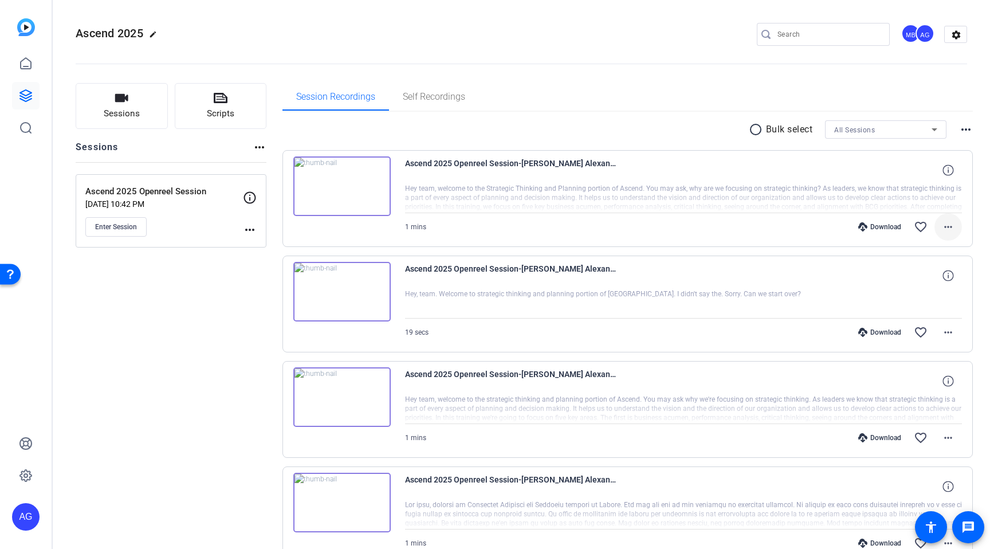
click at [955, 228] on span at bounding box center [948, 227] width 28 height 28
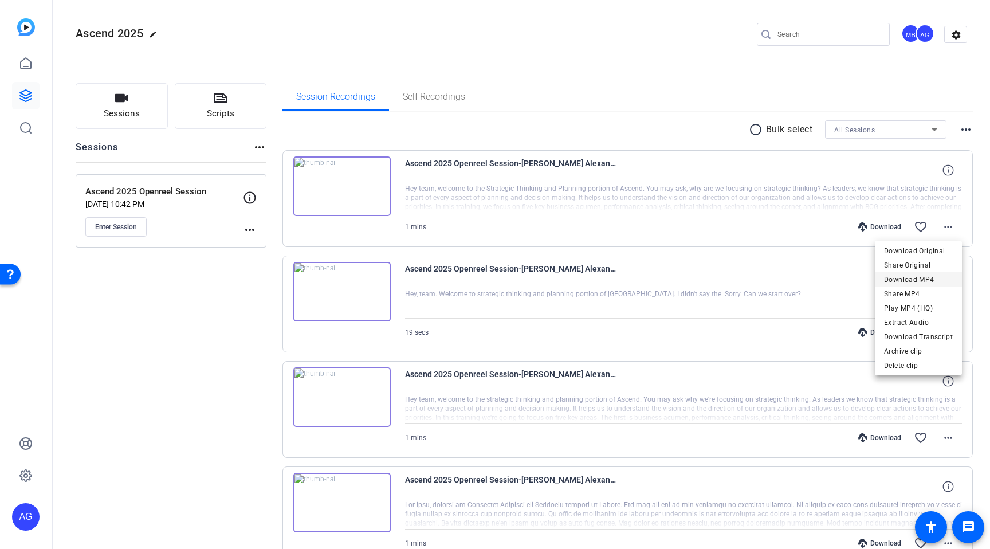
click at [905, 282] on span "Download MP4" at bounding box center [918, 280] width 69 height 14
